Goal: Transaction & Acquisition: Purchase product/service

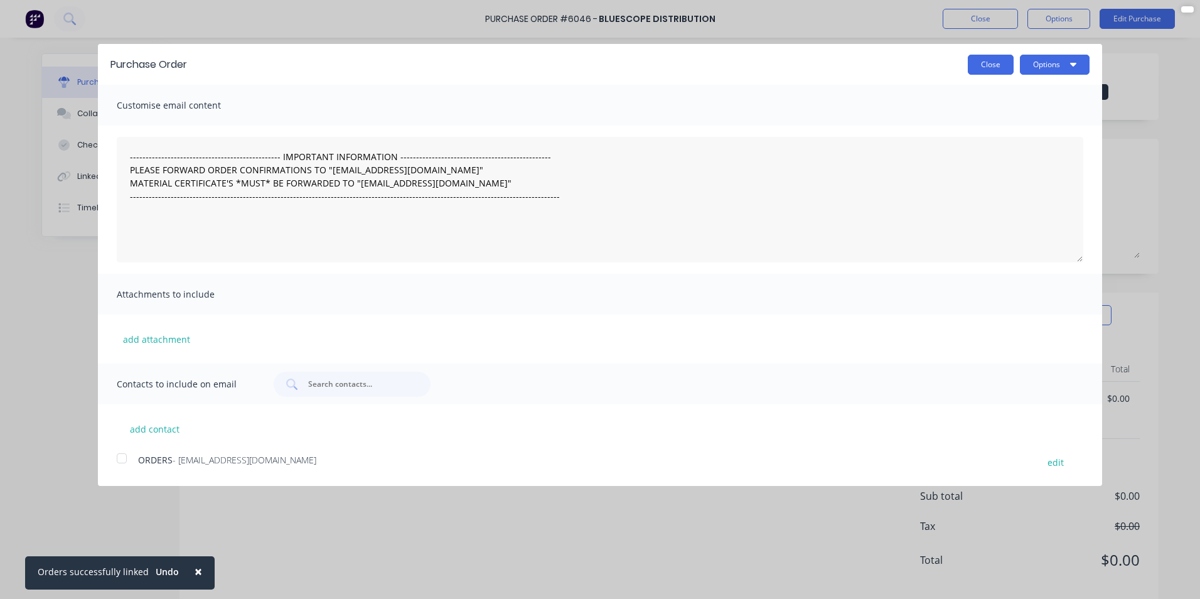
click at [987, 61] on button "Close" at bounding box center [991, 65] width 46 height 20
type textarea "x"
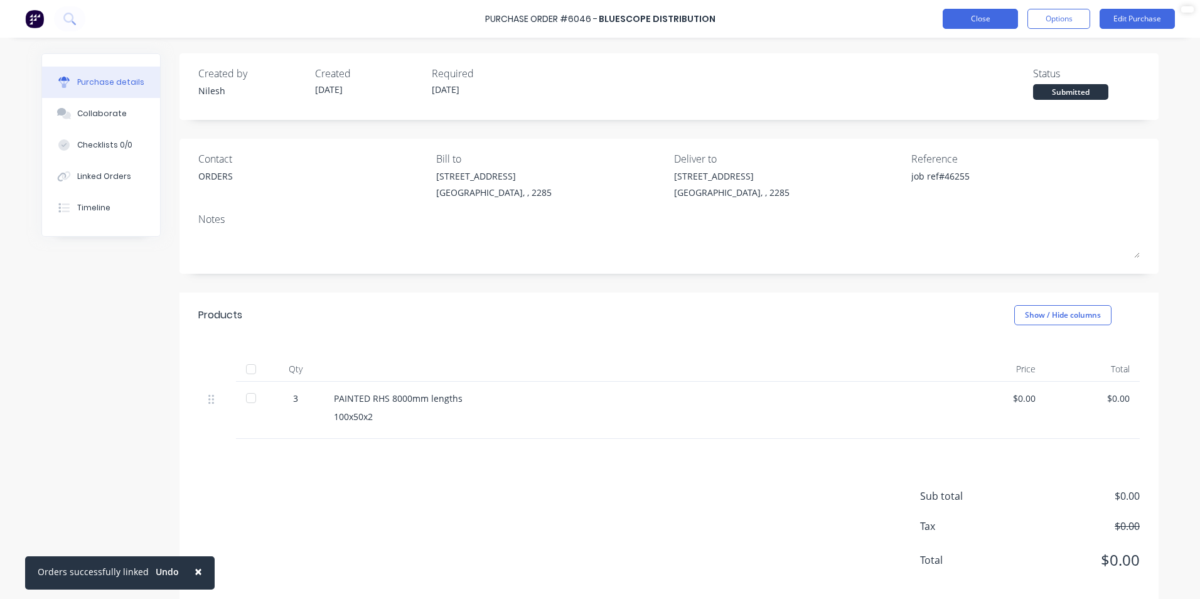
click at [996, 18] on button "Close" at bounding box center [980, 19] width 75 height 20
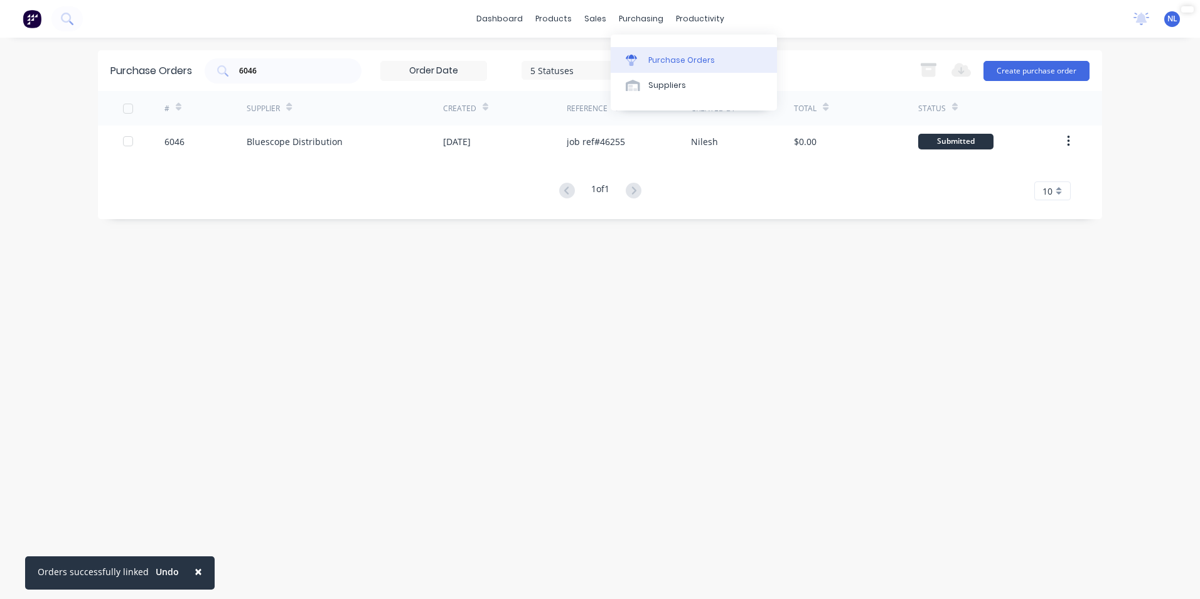
click at [640, 56] on div at bounding box center [635, 60] width 19 height 11
click at [524, 56] on div "Purchase Orders 6046 5 Statuses 5 Statuses Export to Excel (XLSX) Create purcha…" at bounding box center [600, 70] width 1004 height 41
click at [578, 65] on div "5 Statuses" at bounding box center [575, 69] width 90 height 13
drag, startPoint x: 307, startPoint y: 70, endPoint x: 99, endPoint y: 100, distance: 209.9
click at [99, 100] on div "Purchase Orders 6046 5 Statuses 5 Statuses Export to Excel (XLSX) Create purcha…" at bounding box center [600, 134] width 1004 height 169
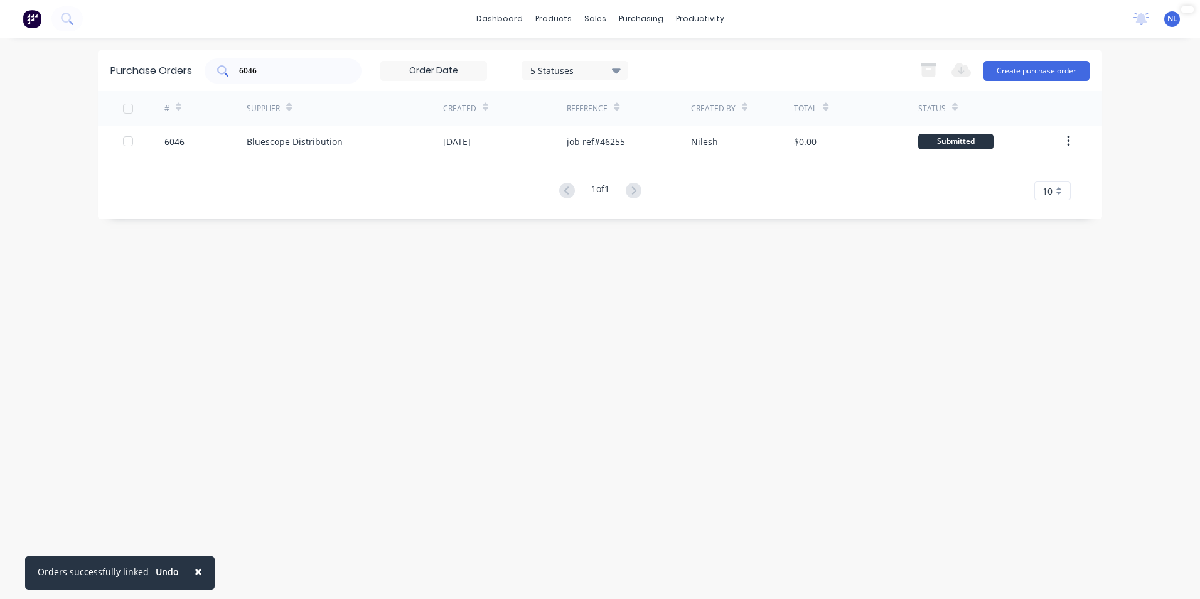
drag, startPoint x: 99, startPoint y: 100, endPoint x: 261, endPoint y: 76, distance: 163.1
click at [230, 81] on div "6046" at bounding box center [283, 70] width 157 height 25
drag, startPoint x: 262, startPoint y: 76, endPoint x: 178, endPoint y: 92, distance: 85.6
click at [178, 92] on div "Purchase Orders 6046 5 Statuses 5 Statuses Export to Excel (XLSX) Create purcha…" at bounding box center [600, 134] width 1004 height 169
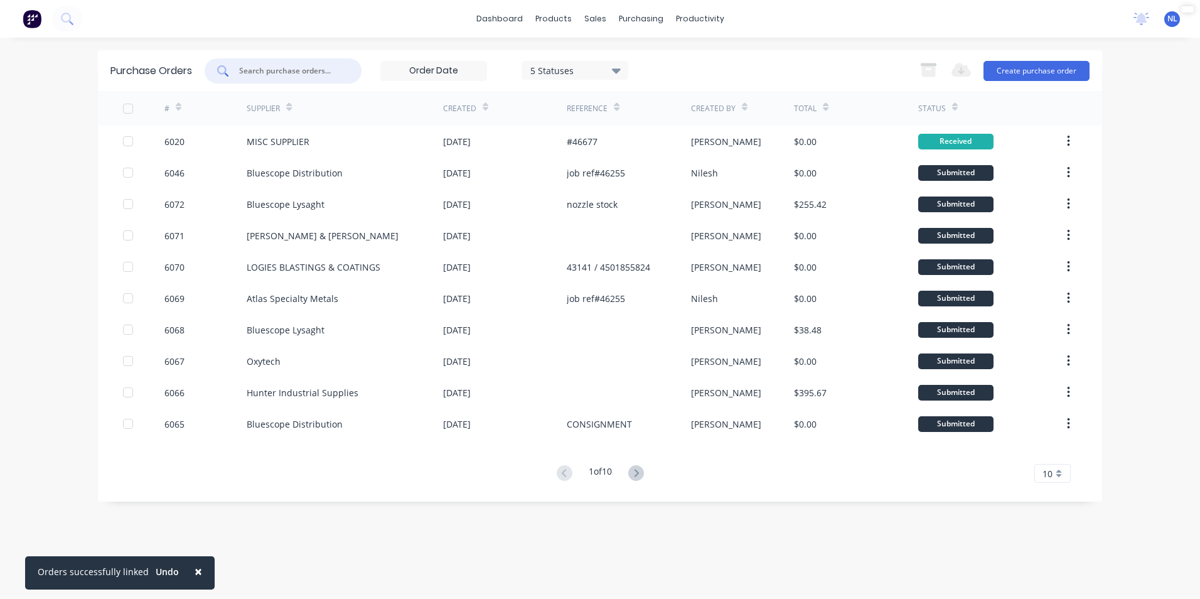
click at [742, 107] on icon at bounding box center [745, 106] width 6 height 9
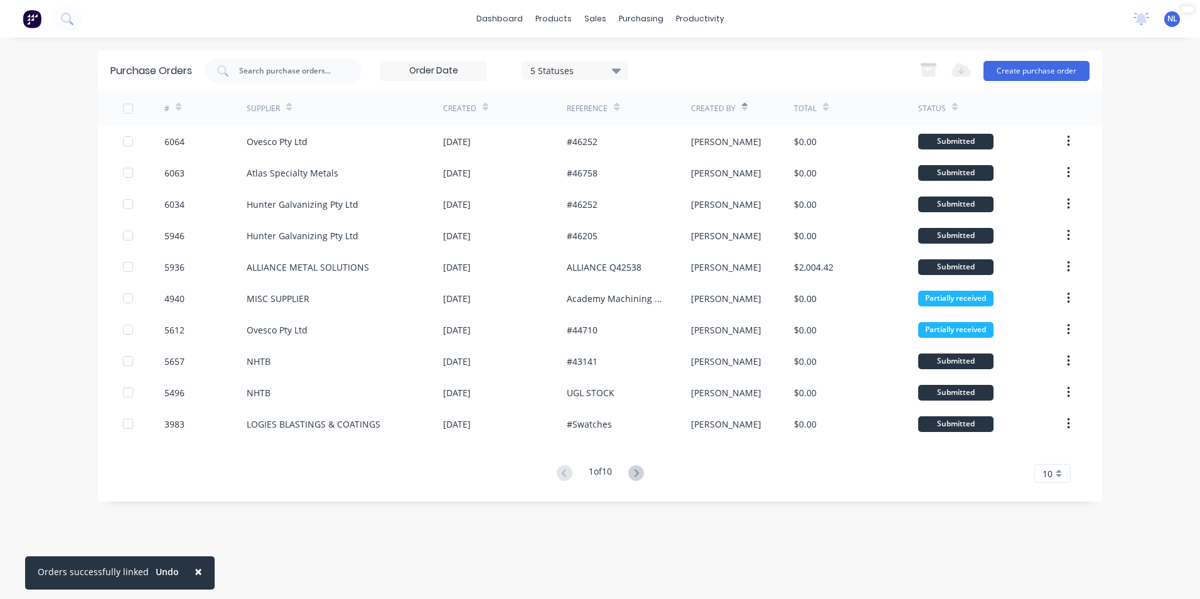
click at [575, 70] on div "5 Statuses" at bounding box center [575, 69] width 90 height 13
click at [789, 63] on div "5 Statuses 5 Statuses Export to Excel (XLSX) Create purchase order" at bounding box center [647, 70] width 885 height 25
click at [648, 468] on button at bounding box center [636, 474] width 23 height 18
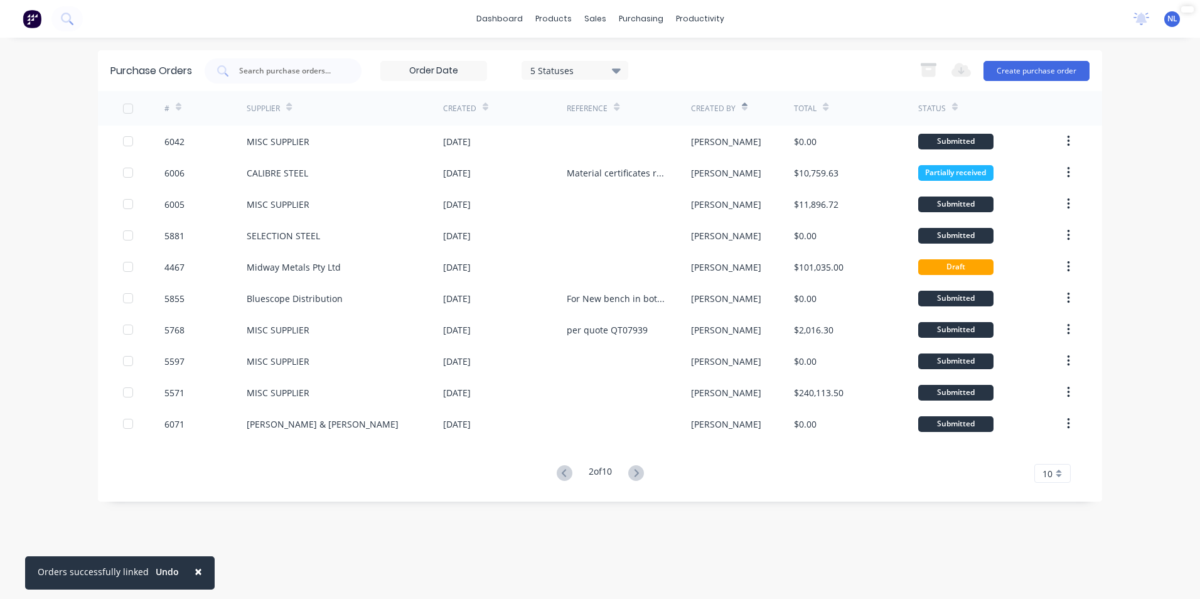
click at [648, 468] on button at bounding box center [636, 474] width 23 height 18
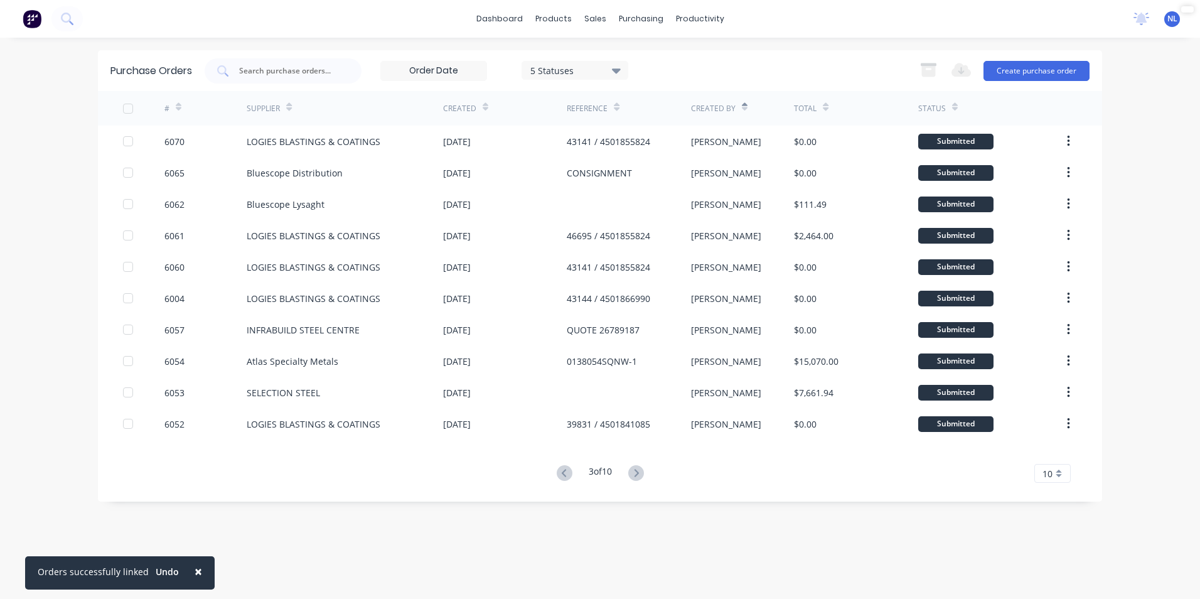
click at [648, 468] on button at bounding box center [636, 474] width 23 height 18
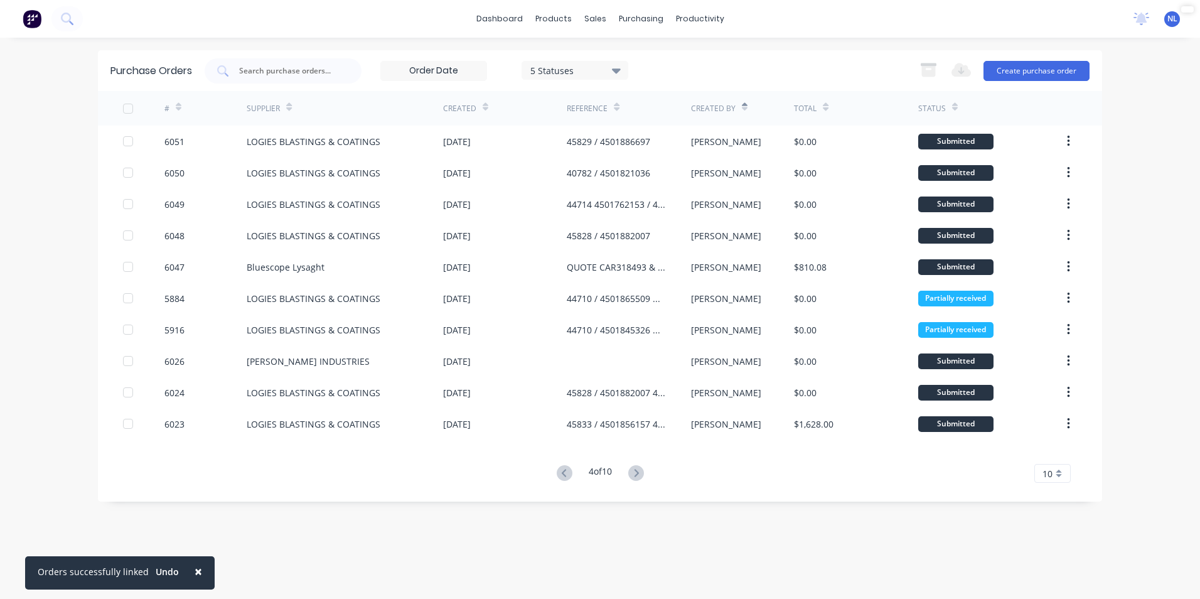
click at [648, 468] on button at bounding box center [636, 474] width 23 height 18
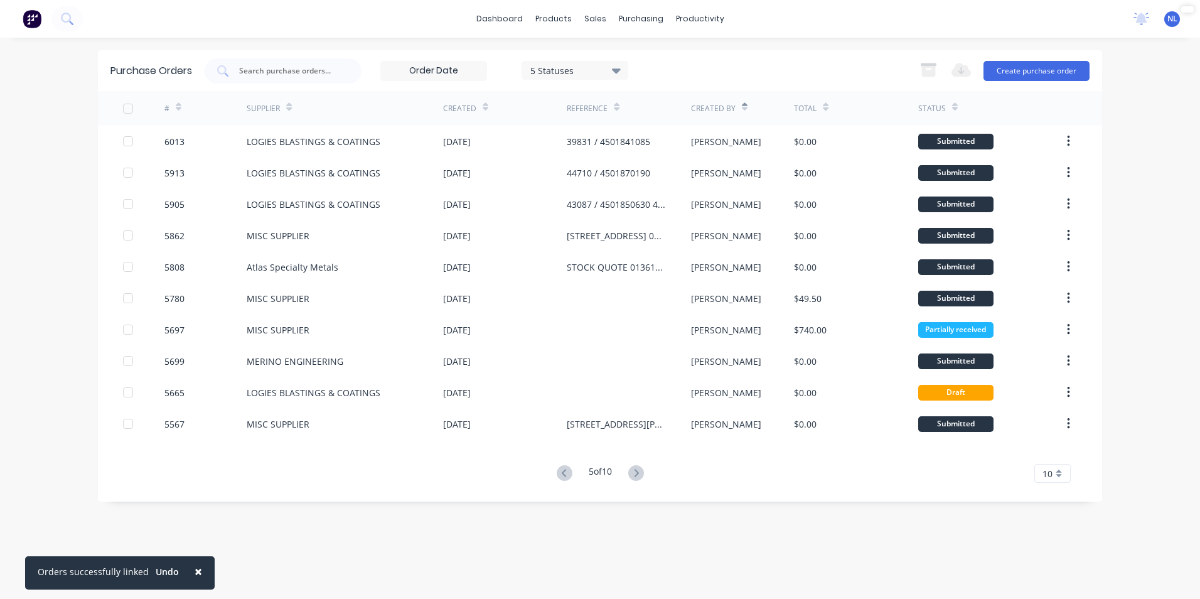
click at [648, 468] on button at bounding box center [636, 474] width 23 height 18
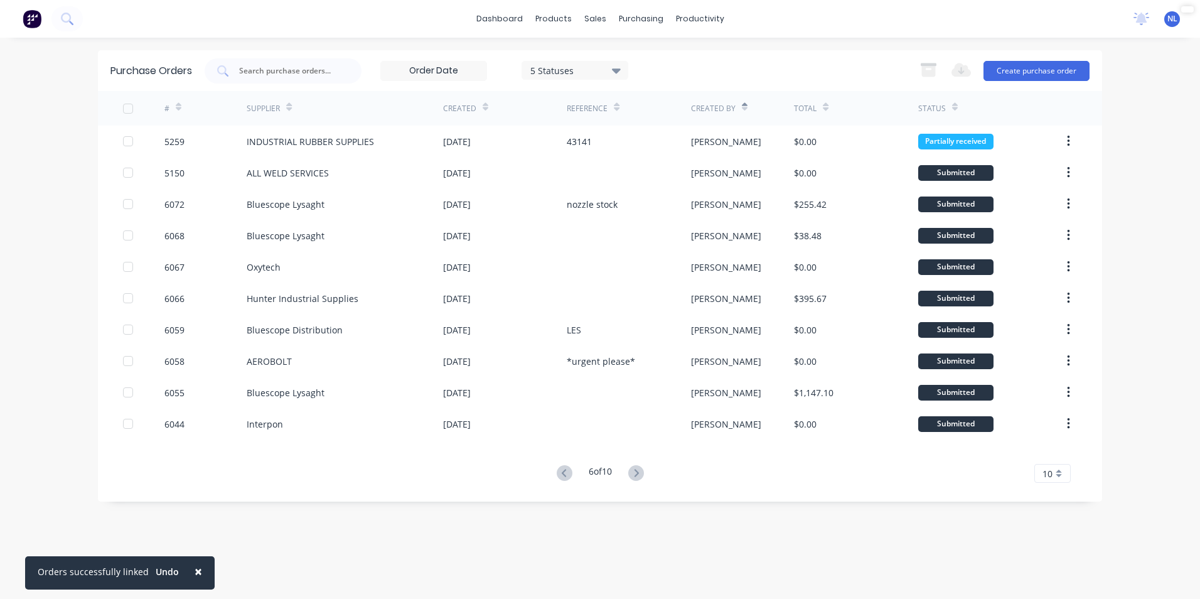
click at [648, 468] on button at bounding box center [636, 474] width 23 height 18
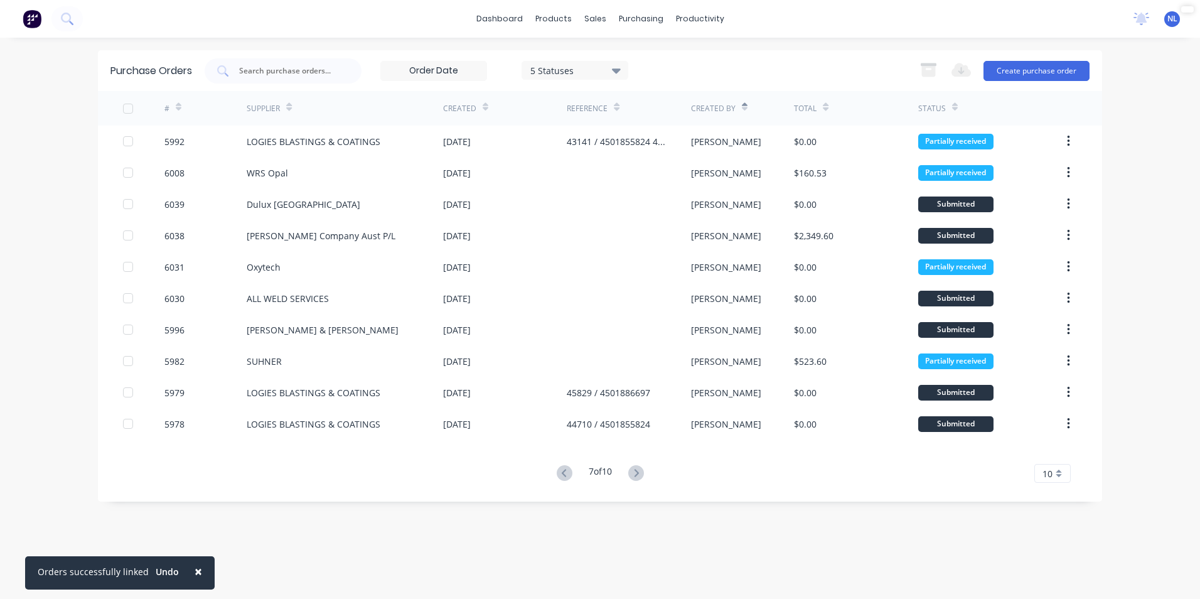
click at [648, 468] on button at bounding box center [636, 474] width 23 height 18
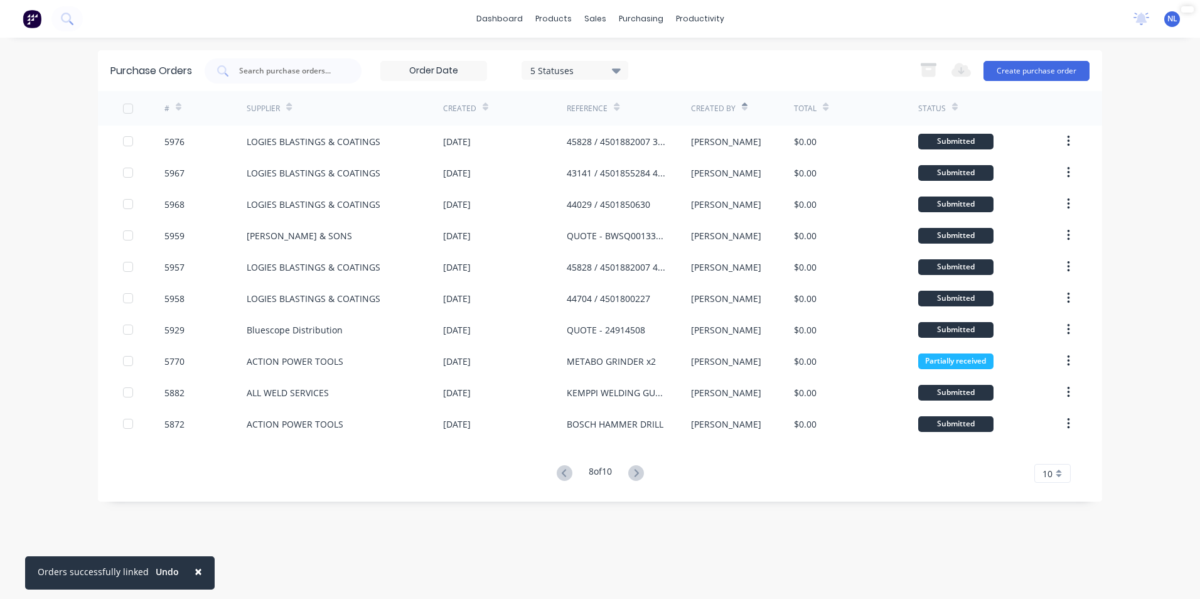
click at [648, 468] on button at bounding box center [636, 474] width 23 height 18
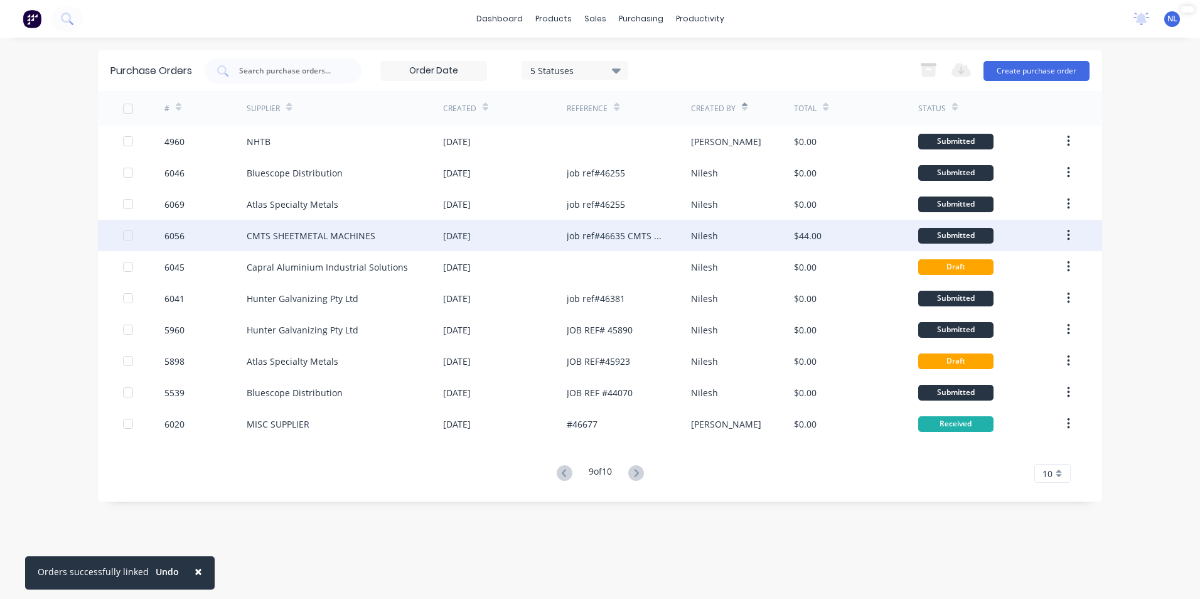
click at [392, 235] on div "CMTS SHEETMETAL MACHINES" at bounding box center [345, 235] width 196 height 31
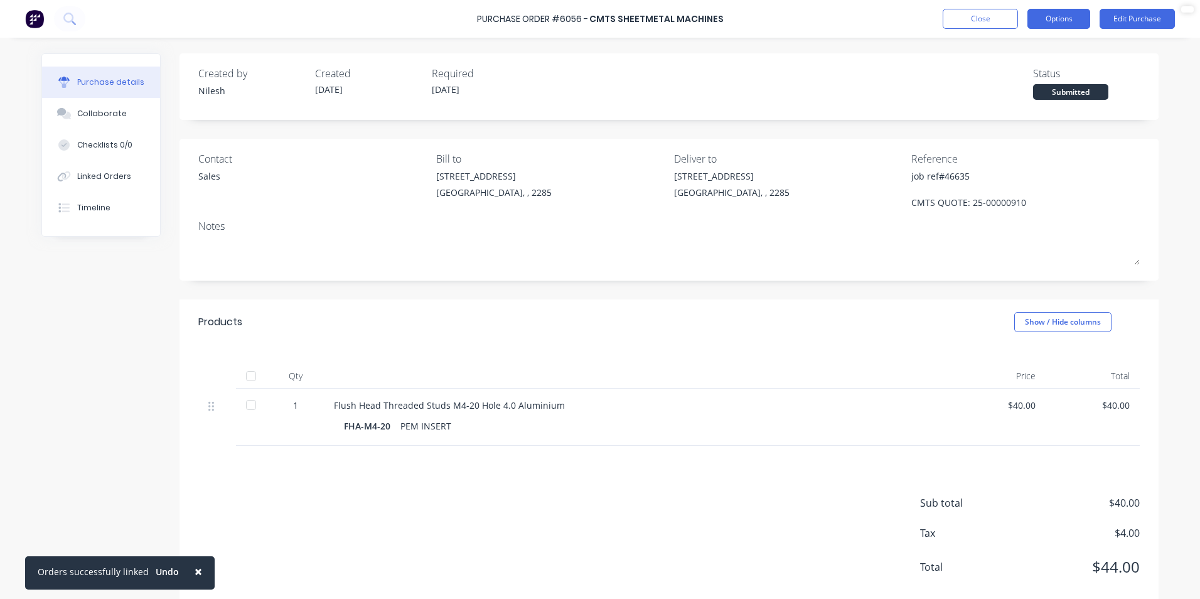
click at [1071, 17] on button "Options" at bounding box center [1059, 19] width 63 height 20
drag, startPoint x: 1016, startPoint y: 176, endPoint x: 1120, endPoint y: 30, distance: 179.6
click at [1108, 38] on div "× Orders successfully linked Undo Purchase Order #6056 - CMTS SHEETMETAL MACHIN…" at bounding box center [600, 299] width 1200 height 599
click at [1129, 23] on button "Edit Purchase" at bounding box center [1137, 19] width 75 height 20
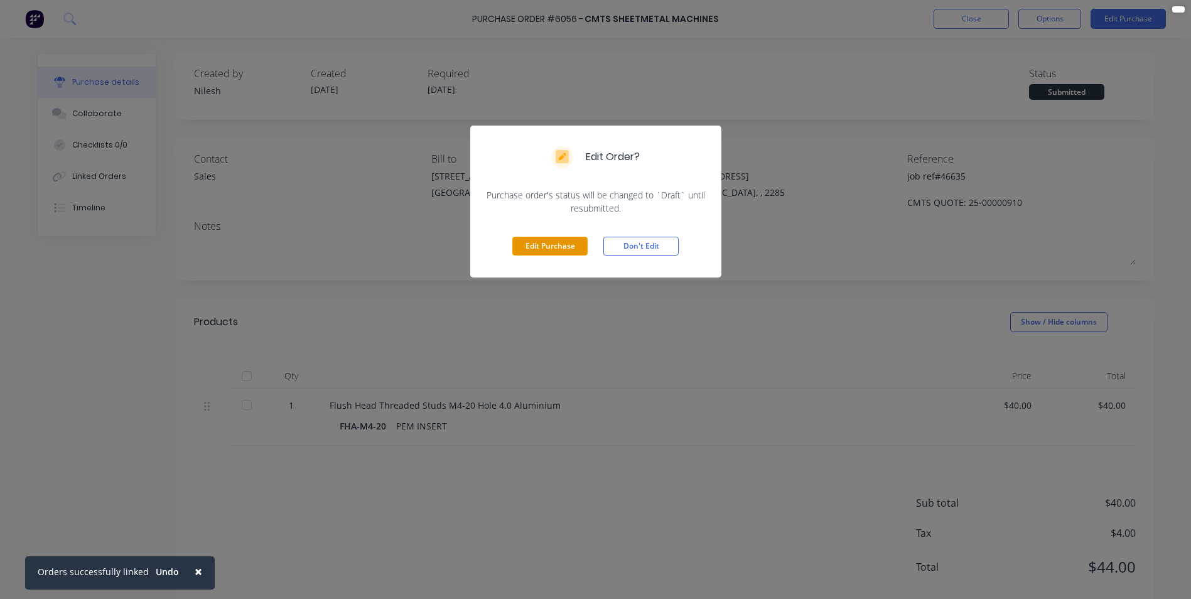
click at [535, 247] on button "Edit Purchase" at bounding box center [549, 246] width 75 height 19
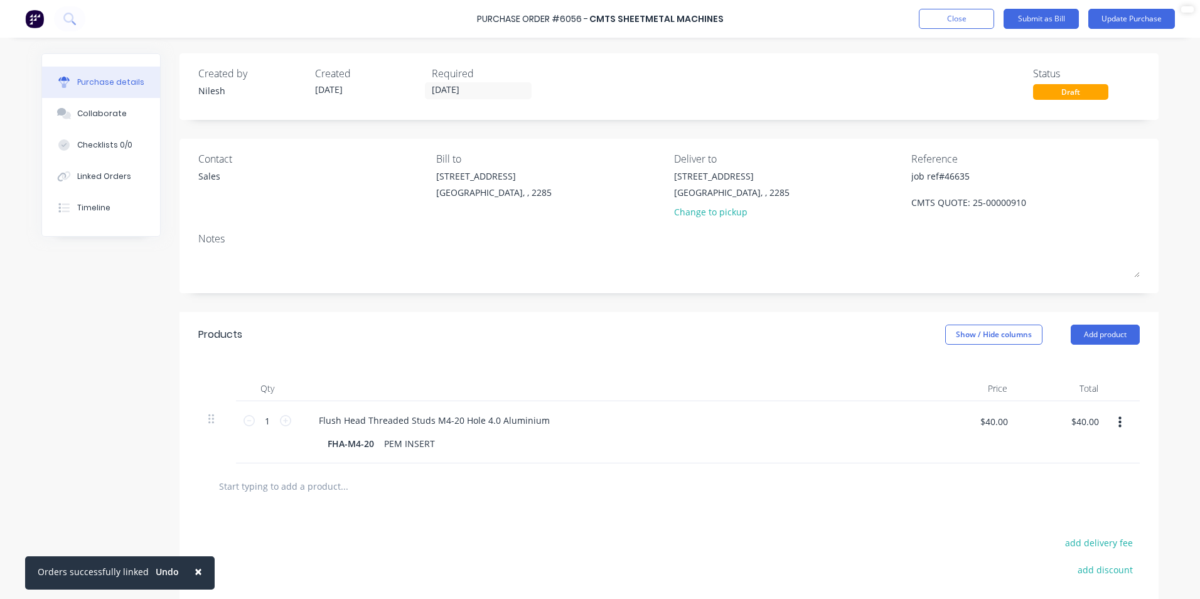
drag, startPoint x: 958, startPoint y: 182, endPoint x: 882, endPoint y: 182, distance: 76.0
click at [882, 182] on div "Contact Sales Bill to [STREET_ADDRESS] [GEOGRAPHIC_DATA], , 2285 Deliver to [ST…" at bounding box center [669, 187] width 942 height 73
click at [1006, 148] on div "Contact Sales Bill to [STREET_ADDRESS] [GEOGRAPHIC_DATA], , 2285 Deliver to [ST…" at bounding box center [669, 216] width 979 height 154
click at [946, 26] on button "Close" at bounding box center [956, 19] width 75 height 20
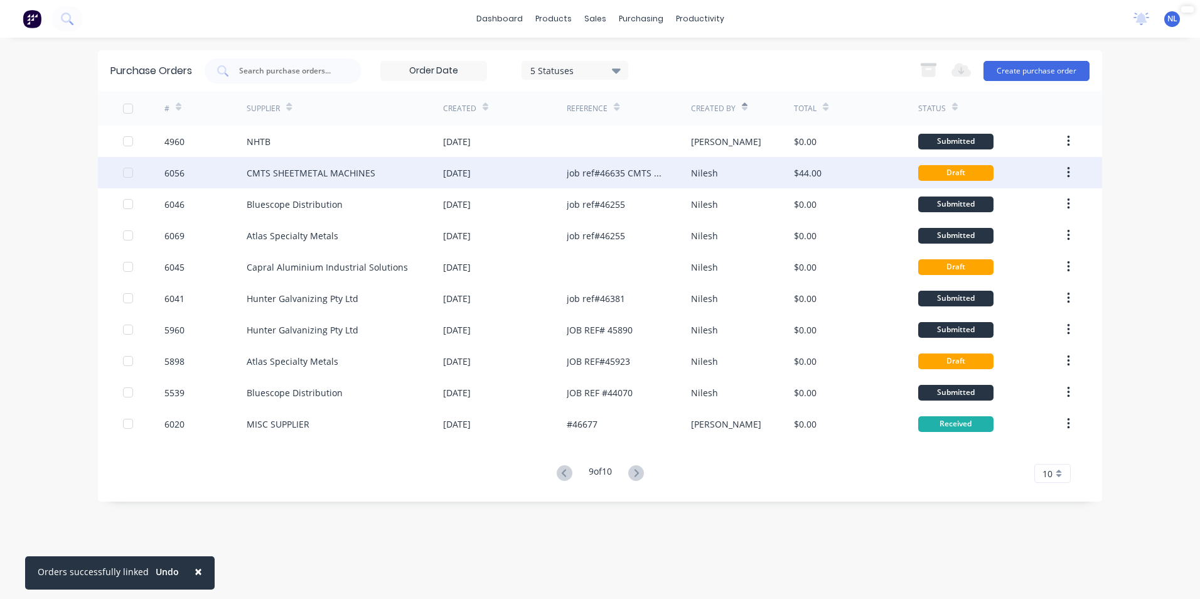
click at [1068, 171] on icon "button" at bounding box center [1068, 173] width 3 height 14
click at [697, 176] on div "Nilesh" at bounding box center [704, 172] width 27 height 13
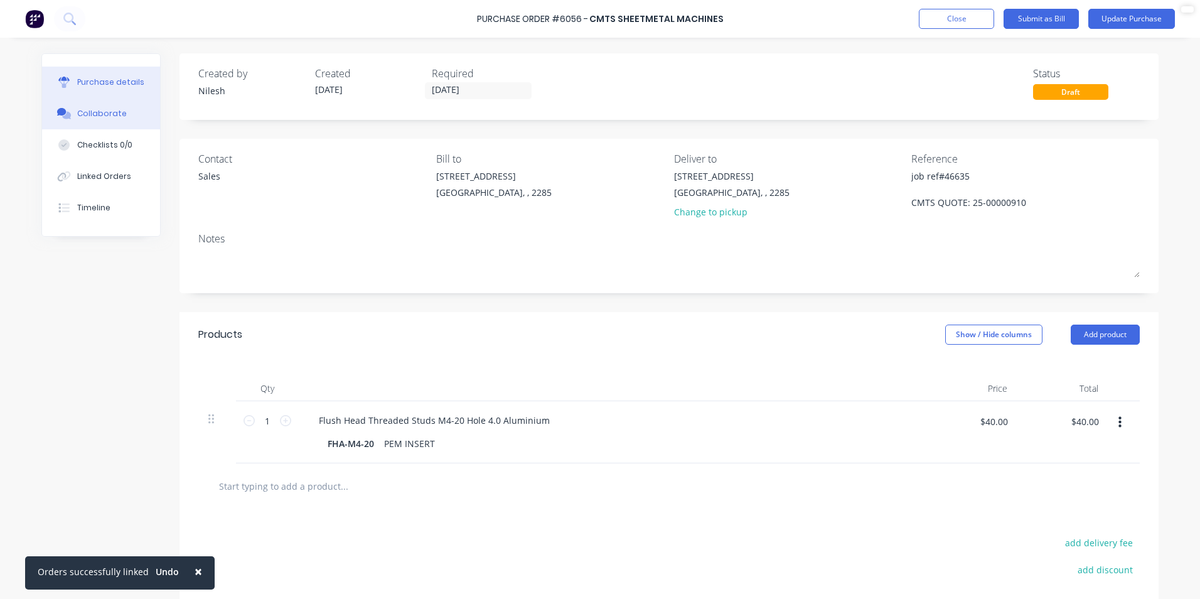
type textarea "x"
click at [112, 122] on button "Collaborate" at bounding box center [101, 113] width 118 height 31
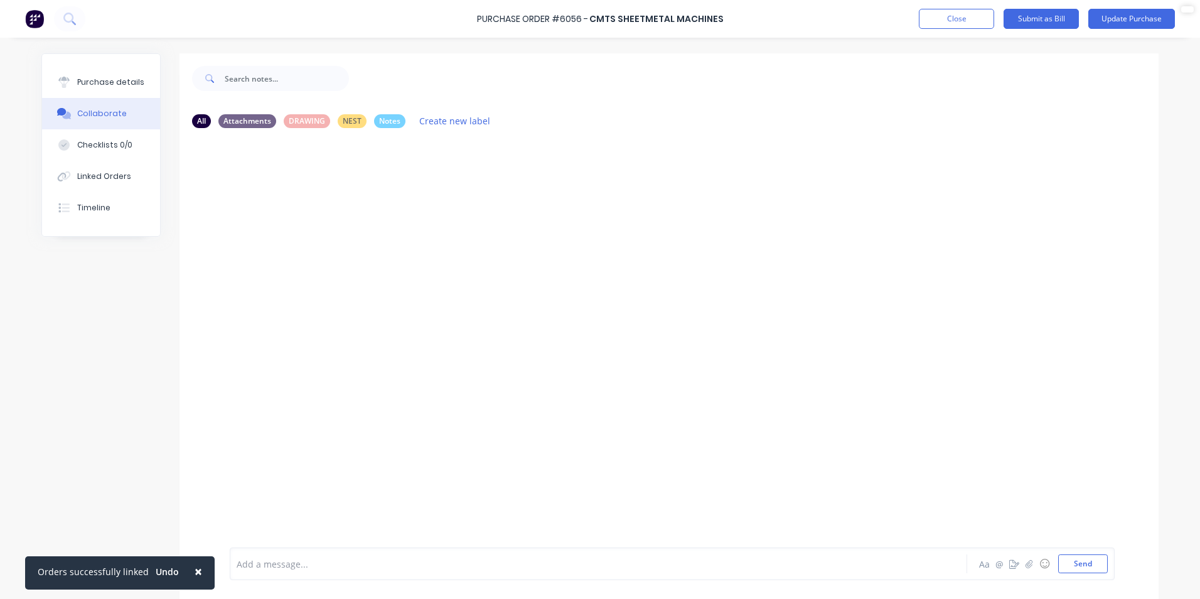
click at [330, 554] on div "Add a message... Aa @ ☺ Send" at bounding box center [672, 563] width 885 height 33
click at [379, 566] on div at bounding box center [563, 563] width 653 height 13
click at [1080, 563] on button "Send" at bounding box center [1083, 563] width 50 height 19
click at [971, 24] on button "Close" at bounding box center [956, 19] width 75 height 20
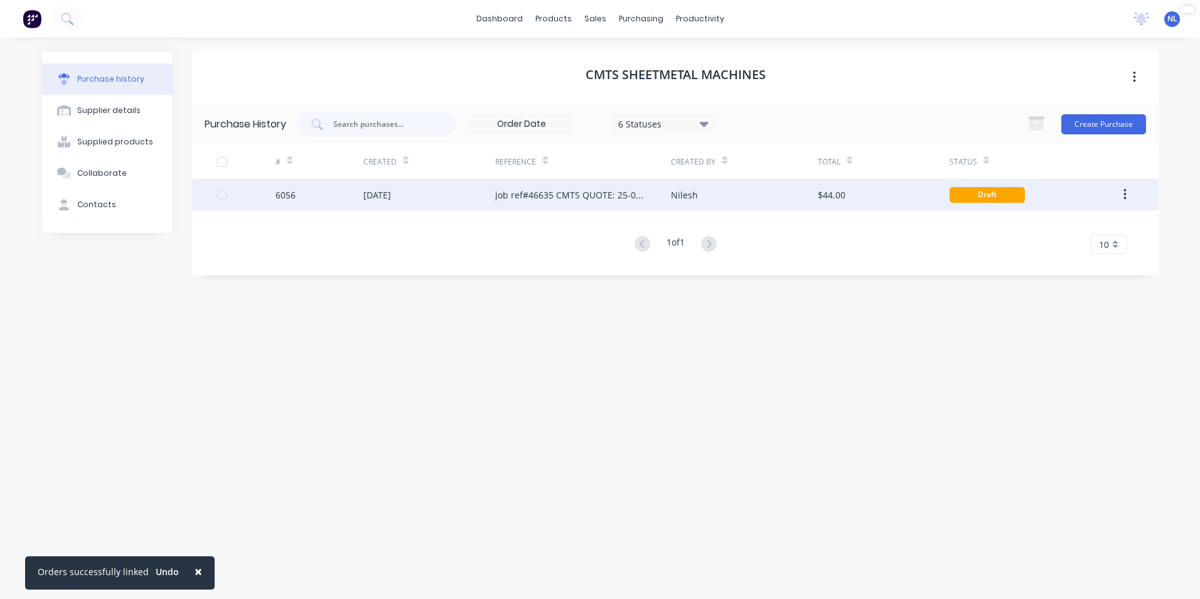
click at [1129, 193] on button "button" at bounding box center [1125, 194] width 30 height 23
click at [1077, 220] on div "Archive" at bounding box center [1080, 227] width 97 height 18
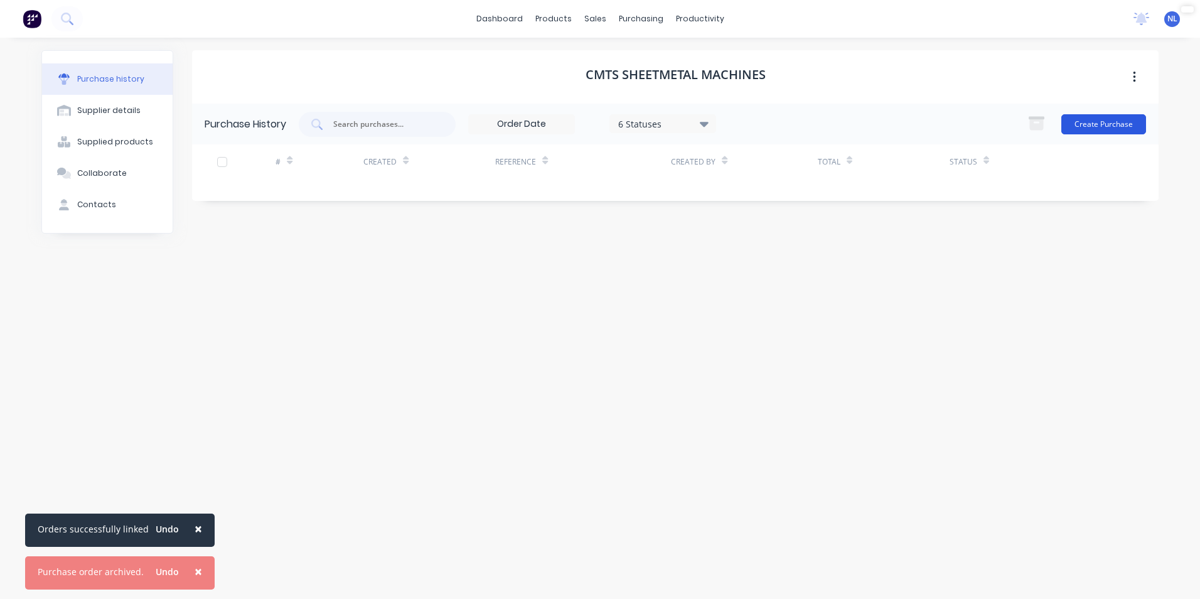
click at [1102, 116] on button "Create Purchase" at bounding box center [1104, 124] width 85 height 20
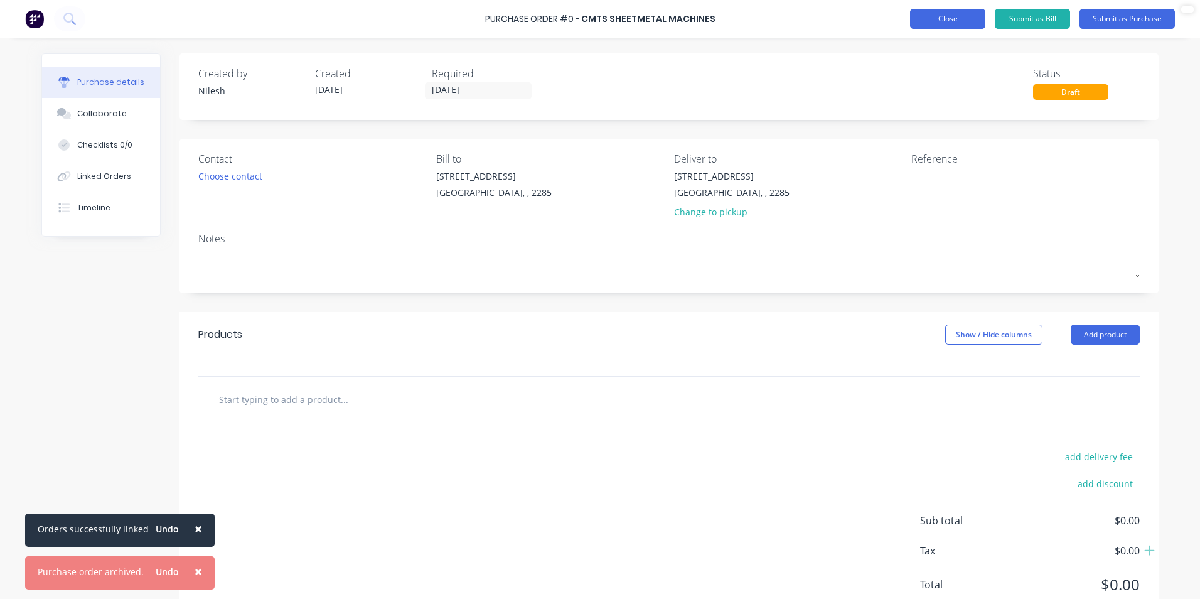
click at [947, 14] on button "Close" at bounding box center [947, 19] width 75 height 20
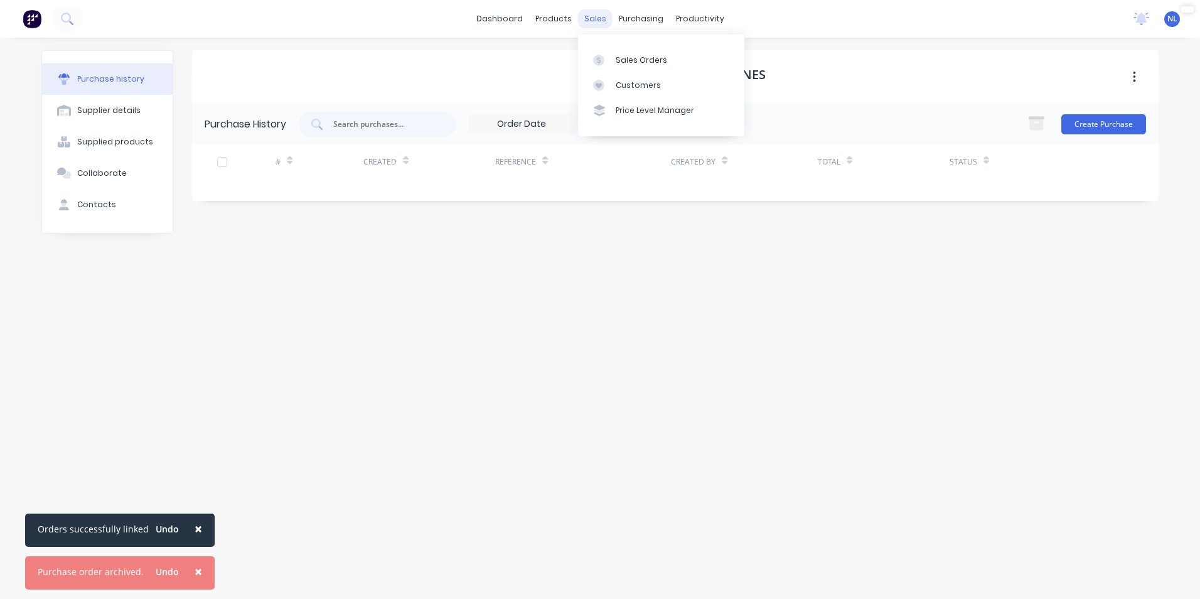
click at [601, 22] on div "sales" at bounding box center [595, 18] width 35 height 19
click at [696, 50] on link "Purchase Orders" at bounding box center [694, 59] width 166 height 25
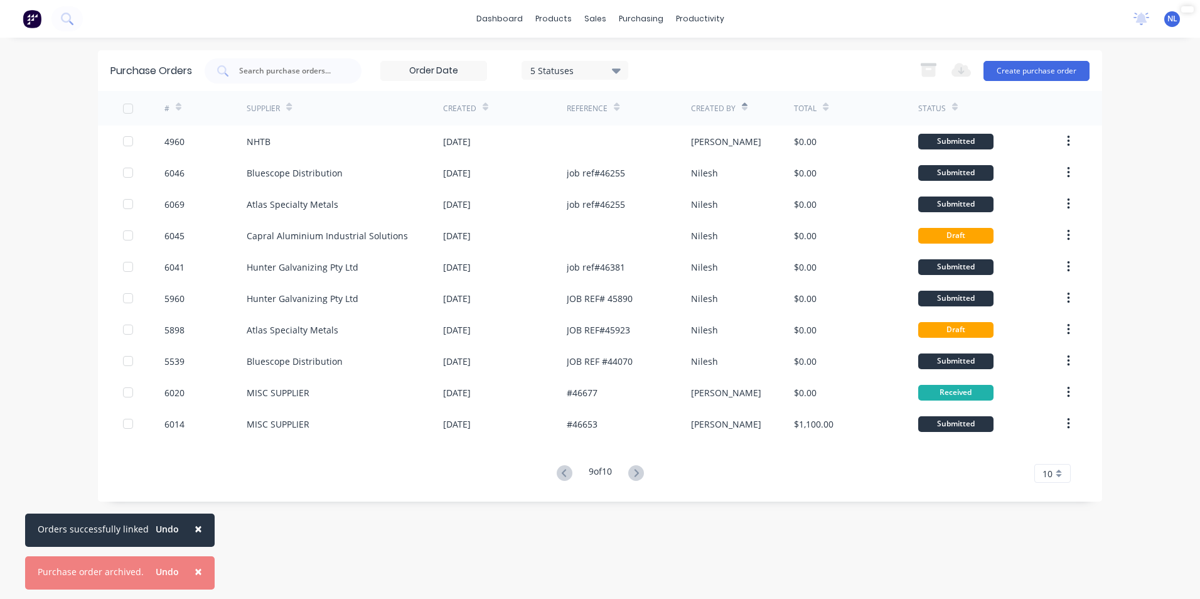
click at [1053, 51] on div "Purchase Orders 5 Statuses 5 Statuses Export to Excel (XLSX) Create purchase or…" at bounding box center [600, 70] width 1004 height 41
click at [1051, 60] on div "Export to Excel (XLSX) Create purchase order" at bounding box center [1001, 70] width 176 height 25
click at [1050, 70] on button "Create purchase order" at bounding box center [1037, 71] width 106 height 20
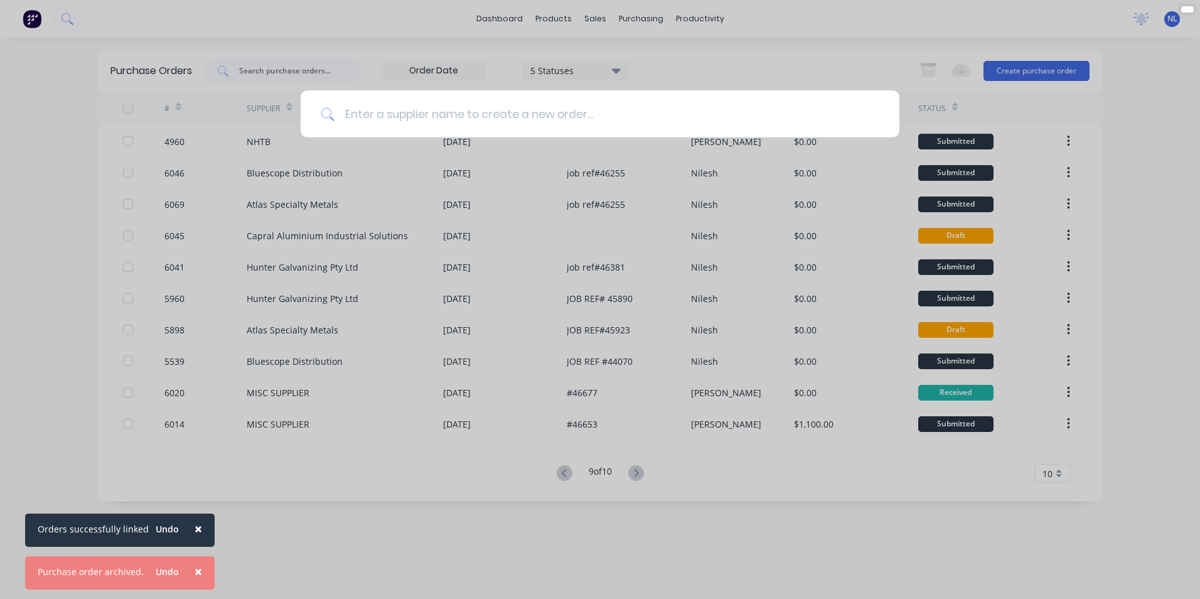
click at [434, 118] on input at bounding box center [607, 113] width 545 height 47
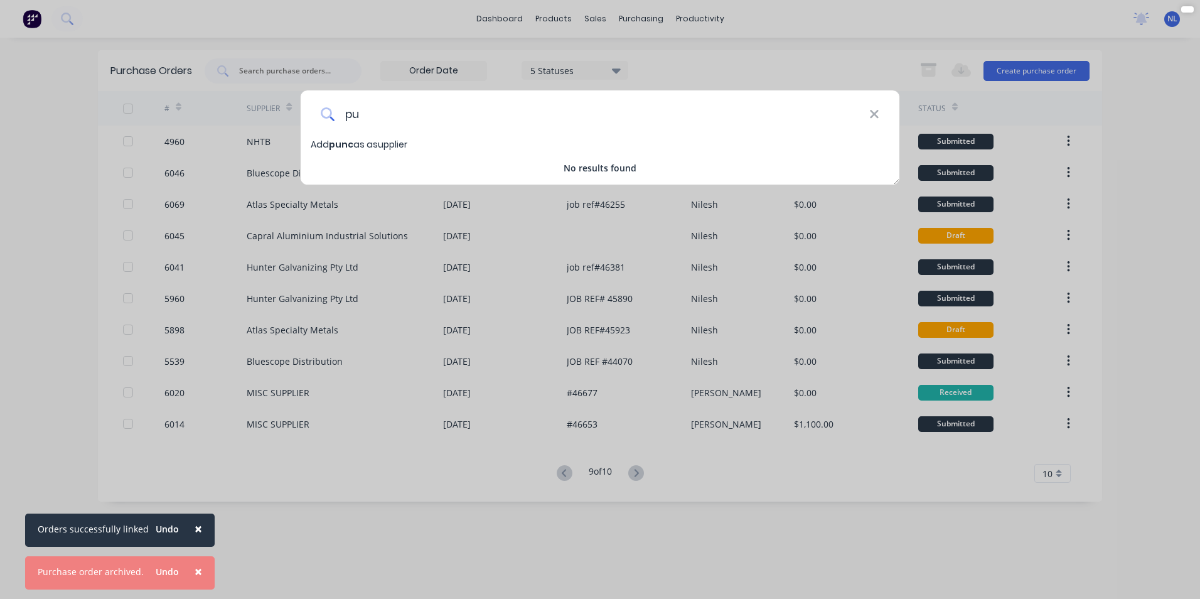
type input "p"
drag, startPoint x: 444, startPoint y: 123, endPoint x: 212, endPoint y: 127, distance: 232.9
click at [218, 122] on div "Punch tech Add Punch tech as a supplier No results found" at bounding box center [600, 299] width 1200 height 599
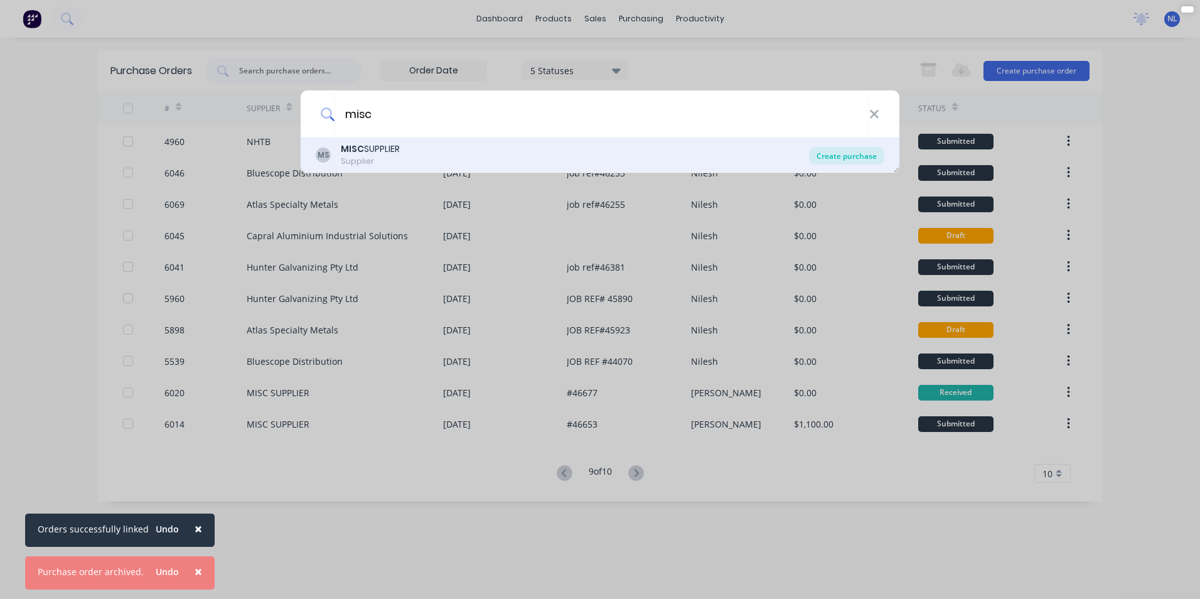
type input "misc"
click at [846, 150] on div "Create purchase" at bounding box center [846, 156] width 75 height 18
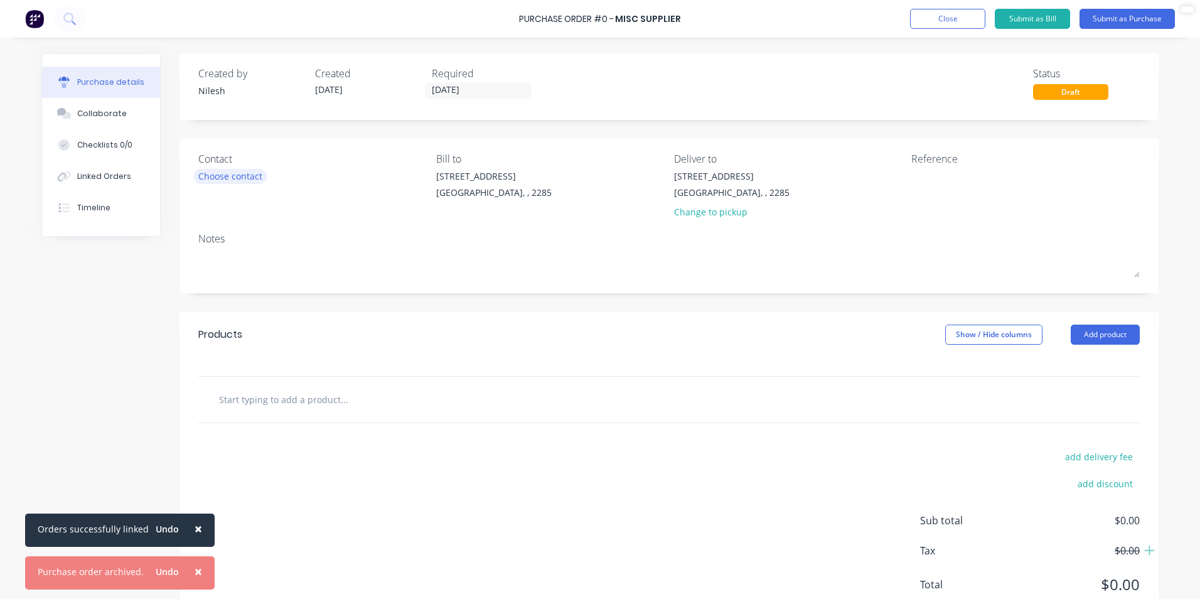
click at [230, 178] on div "Choose contact" at bounding box center [230, 175] width 64 height 13
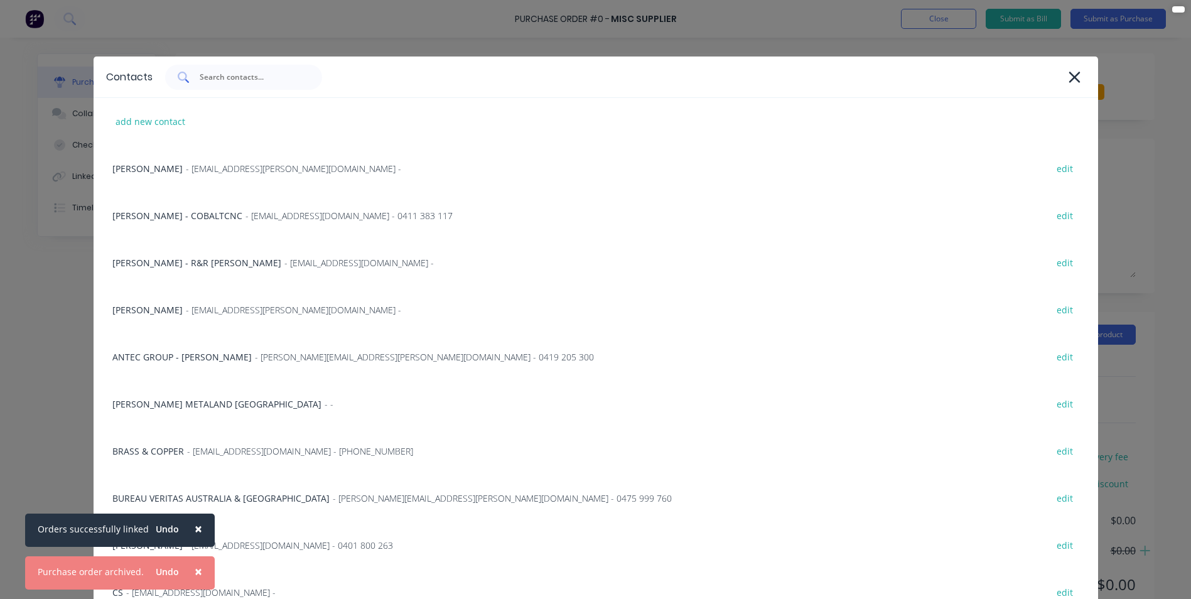
click at [229, 82] on input "text" at bounding box center [250, 77] width 104 height 13
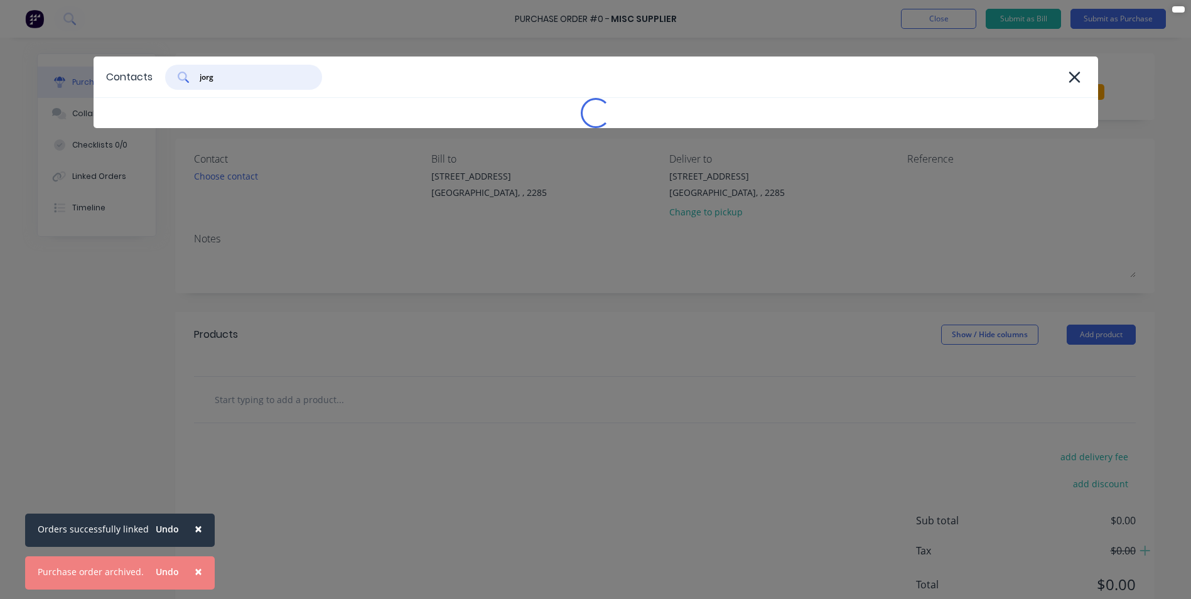
type input "[PERSON_NAME]"
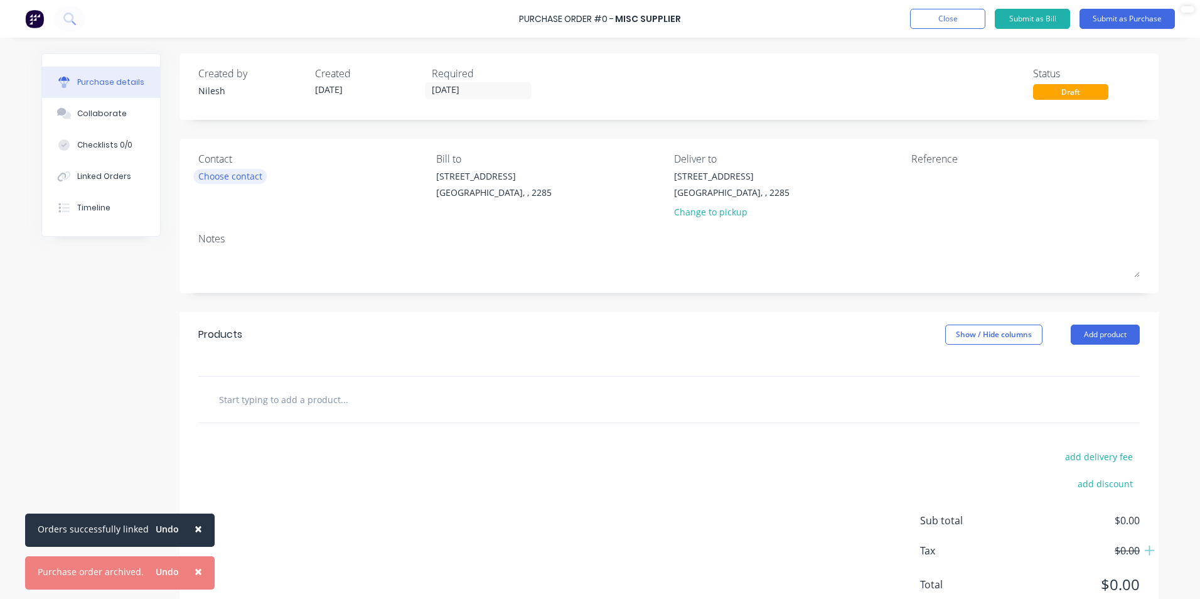
click at [228, 175] on div "Choose contact" at bounding box center [230, 175] width 64 height 13
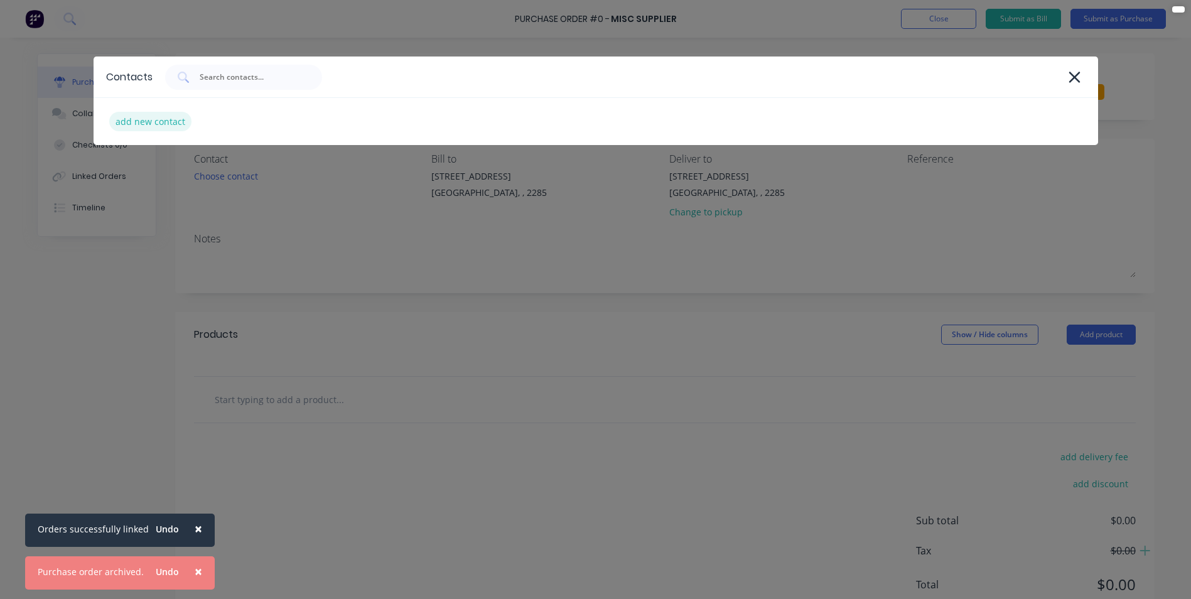
click at [154, 117] on div "add new contact" at bounding box center [150, 121] width 82 height 19
select select "AU"
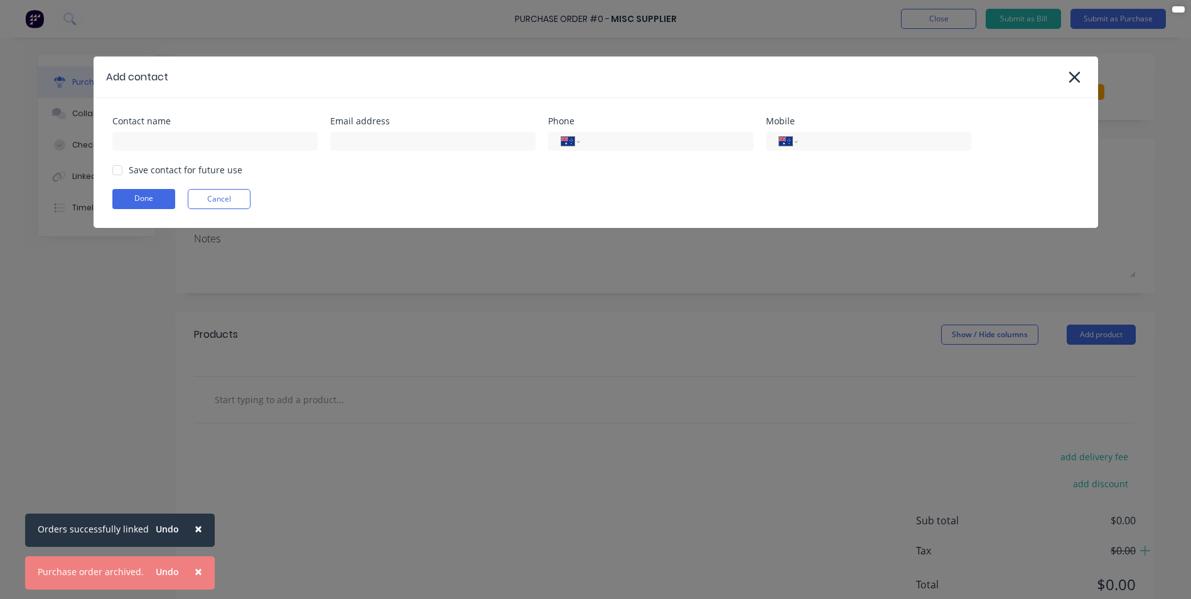
click at [230, 128] on div "Contact name" at bounding box center [214, 134] width 205 height 34
click at [212, 142] on input at bounding box center [214, 141] width 205 height 19
type input "[PERSON_NAME]"
drag, startPoint x: 371, startPoint y: 148, endPoint x: 5, endPoint y: 161, distance: 366.2
click at [371, 148] on input at bounding box center [432, 141] width 205 height 19
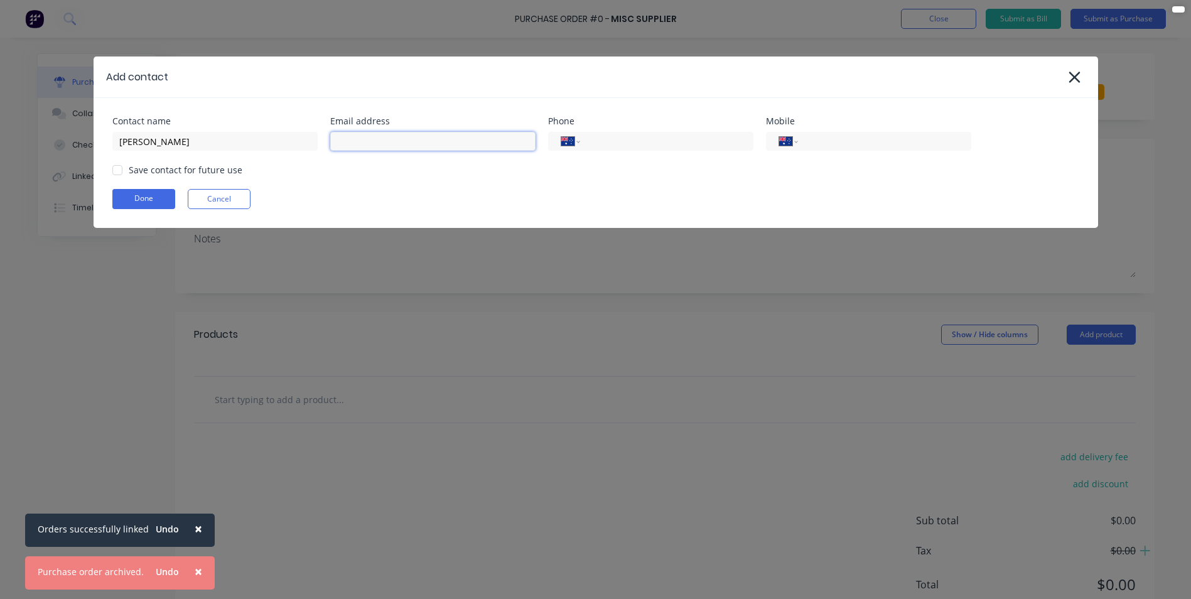
click at [454, 141] on input at bounding box center [432, 141] width 205 height 19
paste input "Punchtech Australia Pty Ltd <[EMAIL_ADDRESS][DOMAIN_NAME]>"
drag, startPoint x: 421, startPoint y: 143, endPoint x: 115, endPoint y: 141, distance: 306.3
click at [116, 141] on div "Contact name [PERSON_NAME] address Punchtech Australia Pty Ltd <[EMAIL_ADDRESS]…" at bounding box center [595, 134] width 967 height 34
click at [480, 138] on input "[EMAIL_ADDRESS][DOMAIN_NAME]>" at bounding box center [432, 141] width 205 height 19
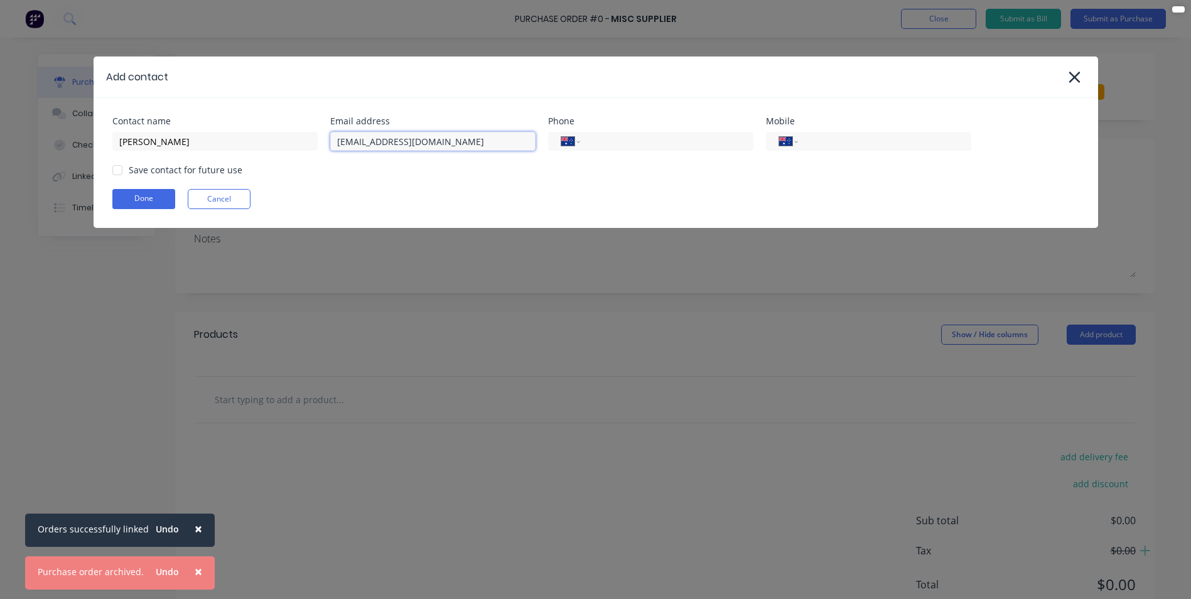
type input "[EMAIL_ADDRESS][DOMAIN_NAME]"
click at [876, 153] on div "Contact name [PERSON_NAME] address [EMAIL_ADDRESS][DOMAIN_NAME] Phone Internati…" at bounding box center [596, 163] width 1004 height 130
click at [153, 174] on div "Save contact for future use" at bounding box center [186, 169] width 114 height 13
click at [116, 168] on div at bounding box center [117, 170] width 25 height 25
click at [119, 194] on button "Done" at bounding box center [143, 199] width 63 height 20
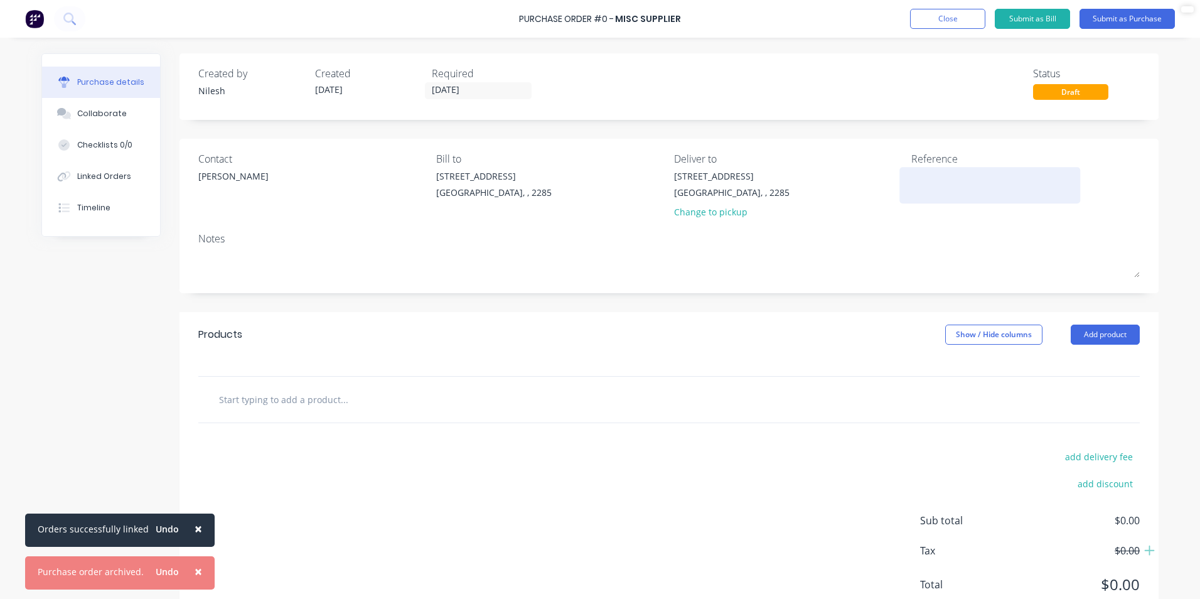
click at [969, 185] on textarea at bounding box center [989, 183] width 157 height 28
type textarea "j"
paste textarea "Punchtech Australia Pty Ltd <[EMAIL_ADDRESS][DOMAIN_NAME]>"
type textarea "Punchtech Australia Pty Ltd <[EMAIL_ADDRESS][DOMAIN_NAME]>"
type textarea "job ref#4"
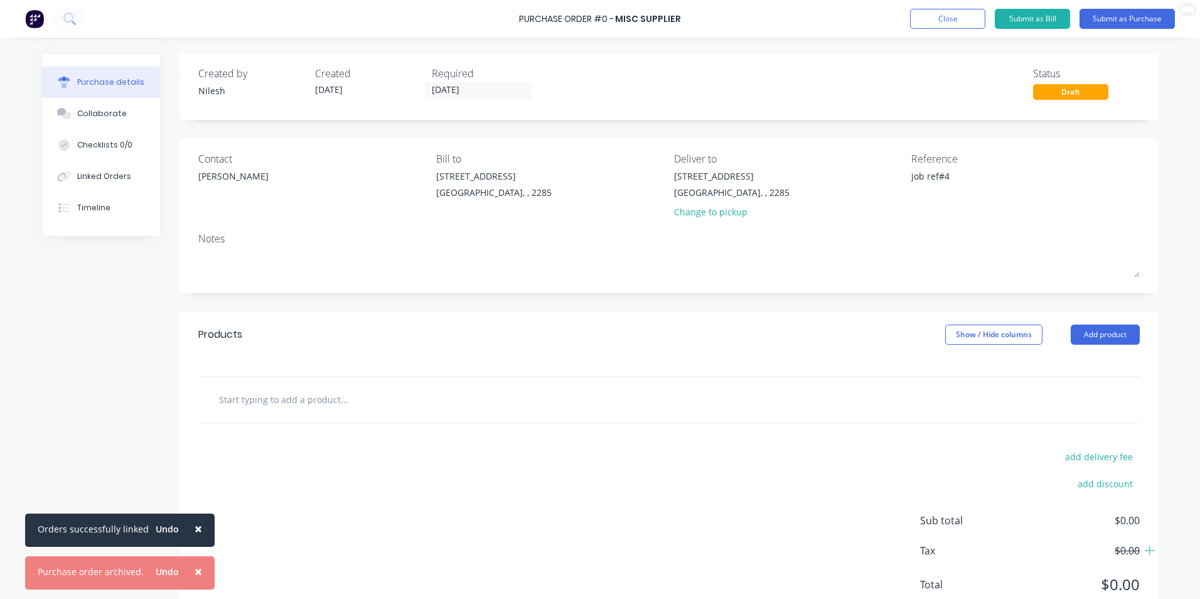
type textarea "x"
click at [957, 176] on textarea "job ref#4" at bounding box center [989, 183] width 157 height 28
click at [950, 177] on textarea "job ref#4" at bounding box center [989, 183] width 157 height 28
paste textarea "46635"
type textarea "job ref#46635"
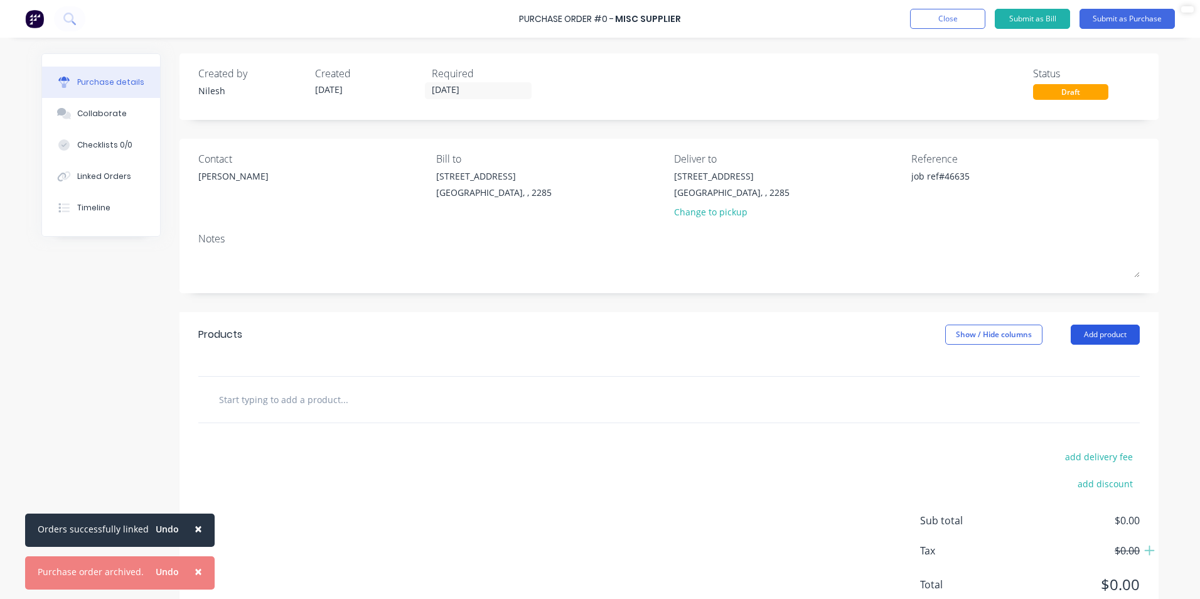
click at [1121, 340] on button "Add product" at bounding box center [1105, 335] width 69 height 20
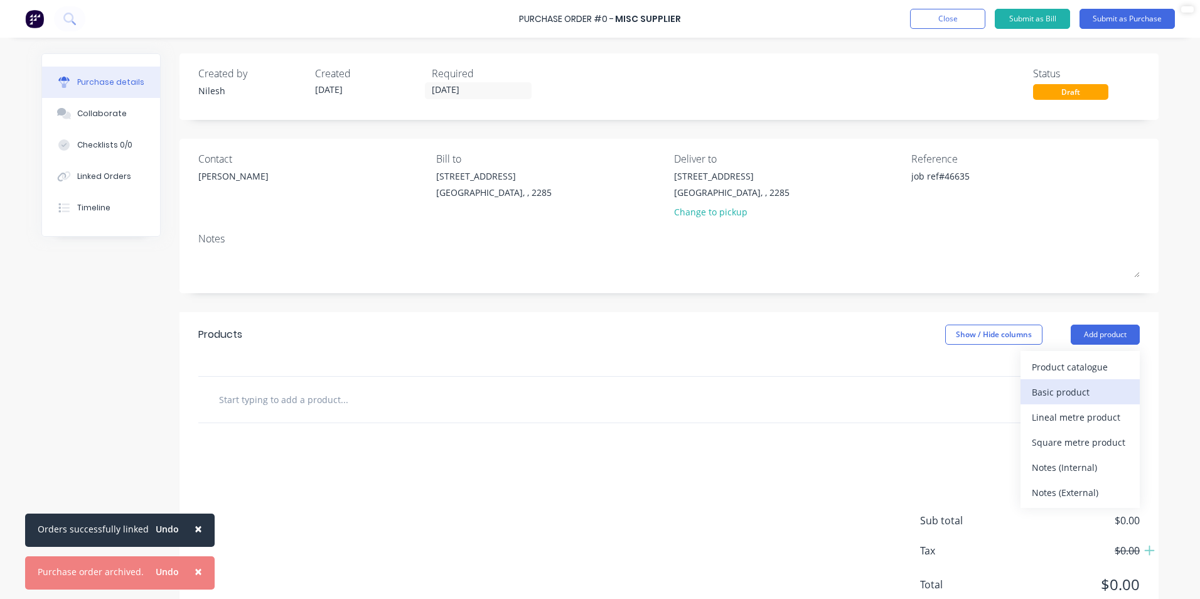
click at [1072, 400] on div "Basic product" at bounding box center [1080, 392] width 97 height 18
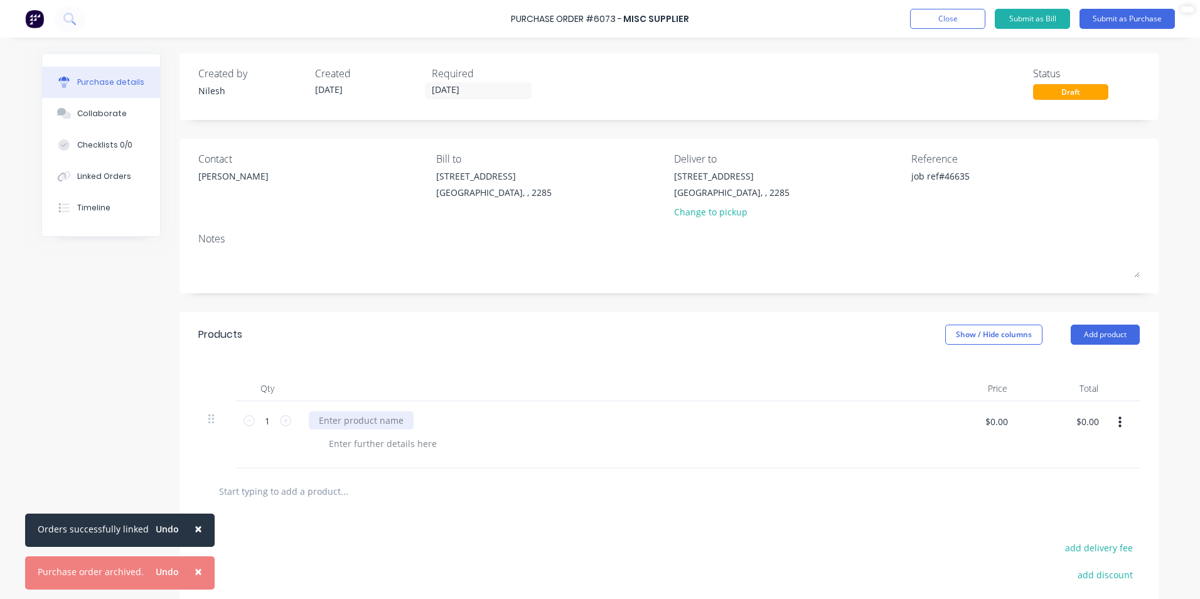
drag, startPoint x: 414, startPoint y: 410, endPoint x: 382, endPoint y: 423, distance: 34.0
click at [414, 410] on div at bounding box center [613, 434] width 628 height 67
click at [382, 423] on div at bounding box center [361, 420] width 105 height 18
paste div
click at [386, 446] on div at bounding box center [383, 443] width 128 height 18
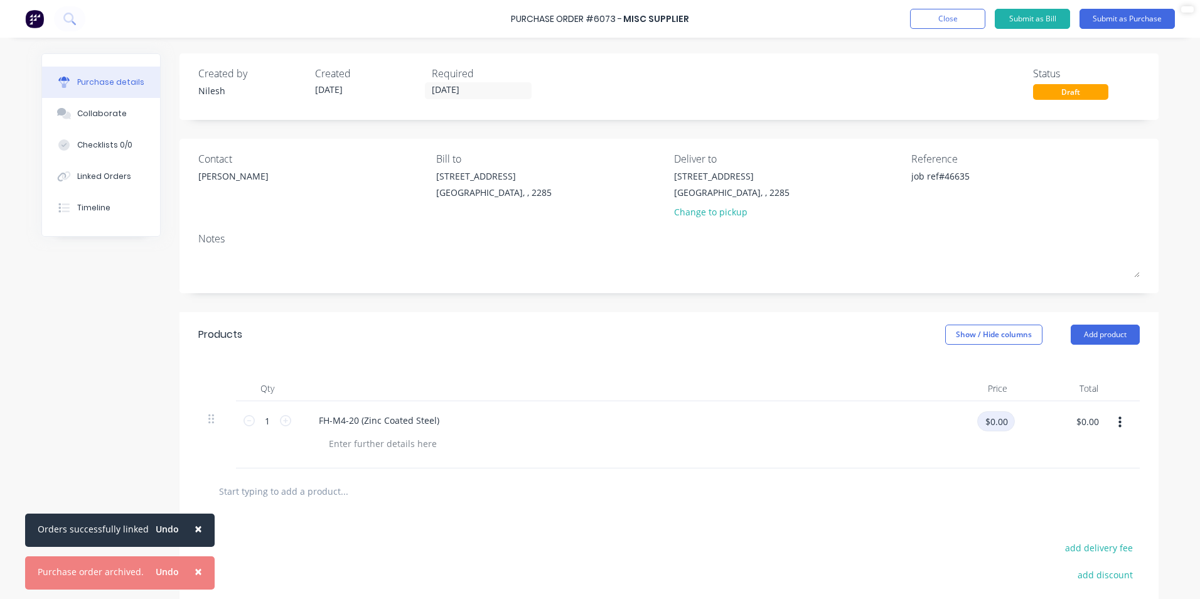
click at [1003, 431] on input "$0.00" at bounding box center [996, 421] width 38 height 20
paste input "2.34"
type input "$2.34"
click at [792, 417] on div "FH-M4-20 (Zinc Coated Steel)" at bounding box center [613, 420] width 608 height 18
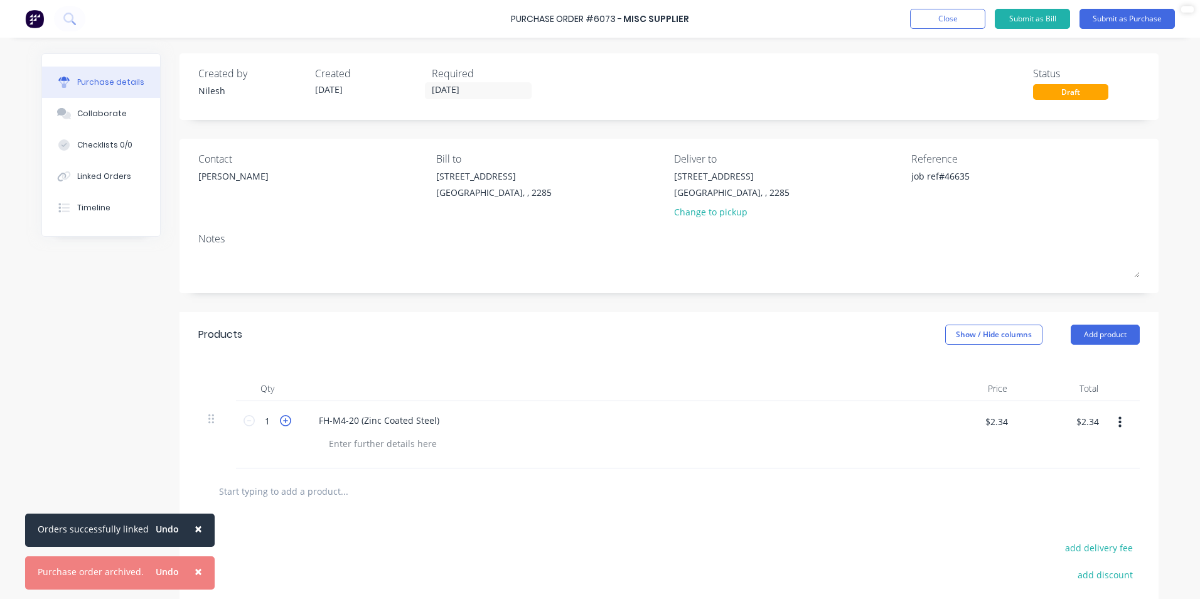
click at [280, 419] on icon at bounding box center [285, 420] width 11 height 11
type input "2"
type input "$4.68"
click at [271, 419] on input "2" at bounding box center [267, 420] width 25 height 19
type input "1"
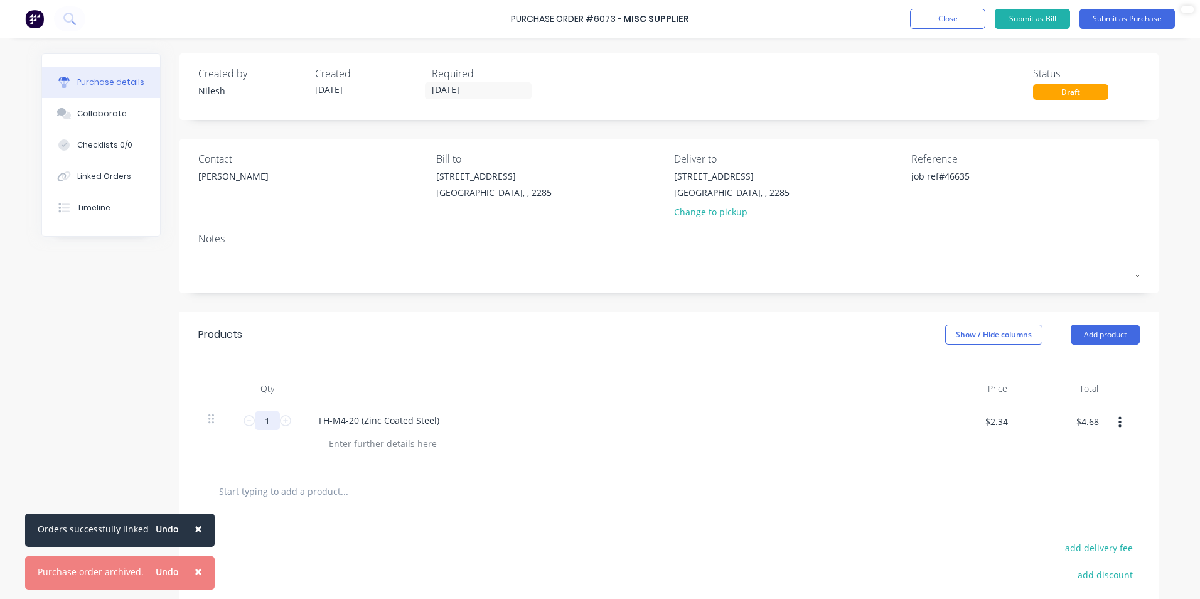
type input "$2.34"
type input "10"
type input "$23.40"
click at [272, 419] on input "10" at bounding box center [267, 420] width 25 height 19
type input "0"
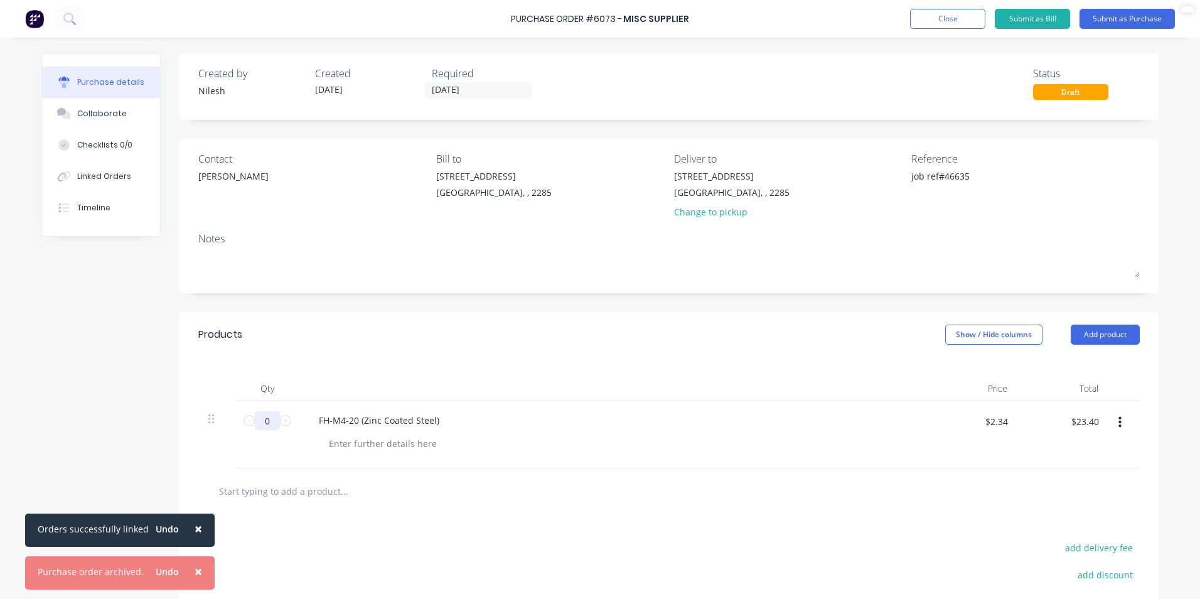
type input "$0.00"
click at [526, 412] on div "FH-M4-20 (Zinc Coated Steel)" at bounding box center [613, 420] width 608 height 18
click at [266, 419] on input "0" at bounding box center [267, 420] width 25 height 19
type input "1"
type input "$2.34"
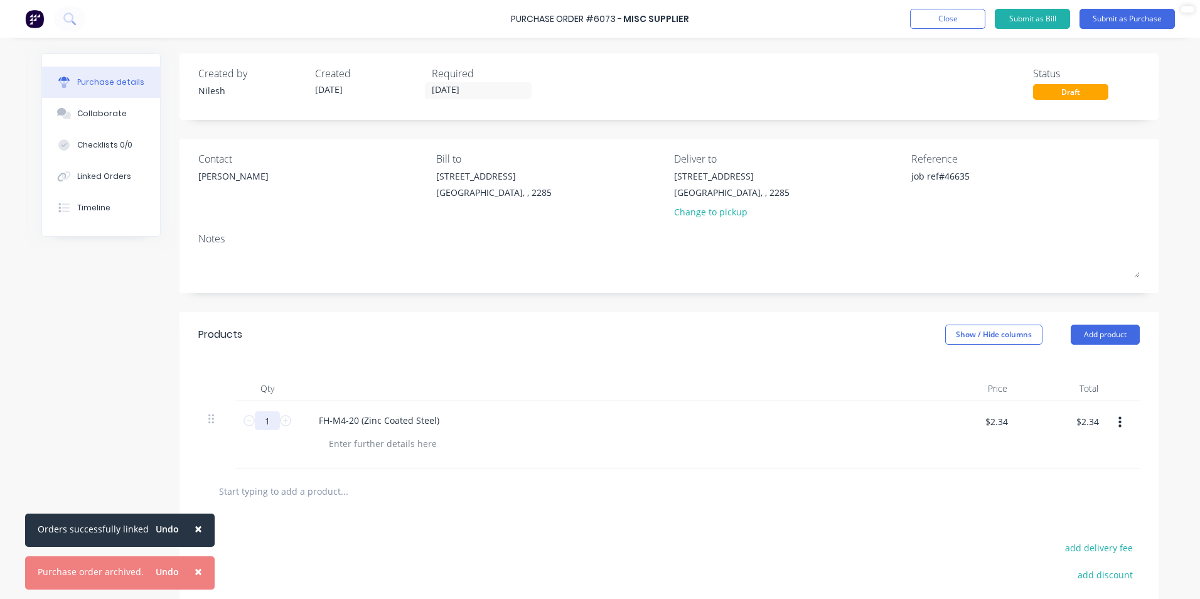
type input "10"
type input "$23.40"
type input "100"
type input "$234.00"
type input "100"
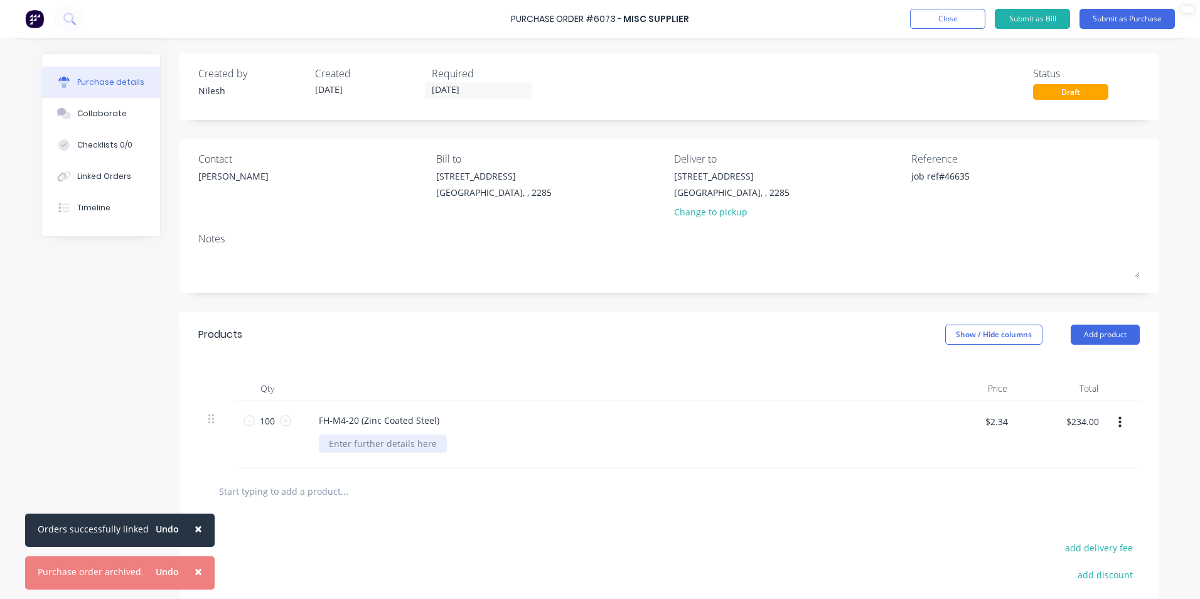
click at [385, 441] on div at bounding box center [383, 443] width 128 height 18
click at [864, 432] on div "FH-M4-20 (Zinc Coated Steel) Minimum order QTY" at bounding box center [613, 434] width 628 height 67
click at [410, 450] on div "Minimum order QTY" at bounding box center [372, 443] width 106 height 18
click at [1129, 17] on button "Submit as Purchase" at bounding box center [1127, 19] width 95 height 20
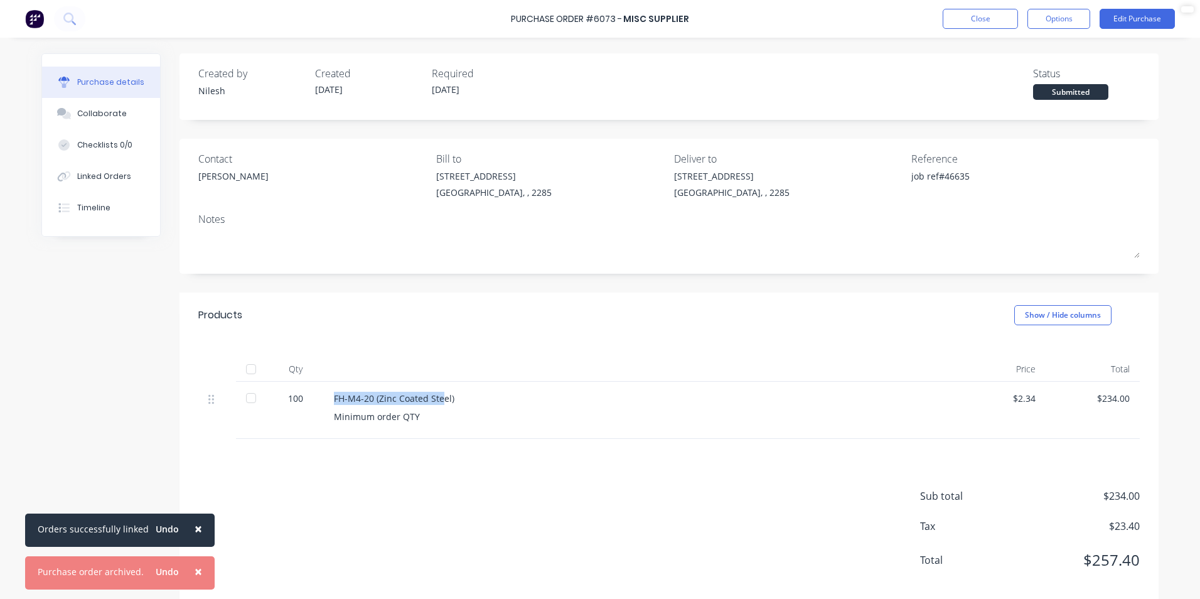
drag, startPoint x: 386, startPoint y: 403, endPoint x: 319, endPoint y: 398, distance: 67.4
click at [324, 398] on div "FH-M4-20 (Zinc Coated Steel) Minimum order QTY" at bounding box center [638, 410] width 628 height 57
click at [829, 422] on div "Minimum order QTY" at bounding box center [638, 416] width 608 height 13
click at [468, 525] on div "Sub total $234.00 Tax $23.40 Total $257.40" at bounding box center [669, 522] width 979 height 166
click at [399, 467] on div "Sub total $234.00 Tax $23.40 Total $257.40" at bounding box center [669, 522] width 979 height 166
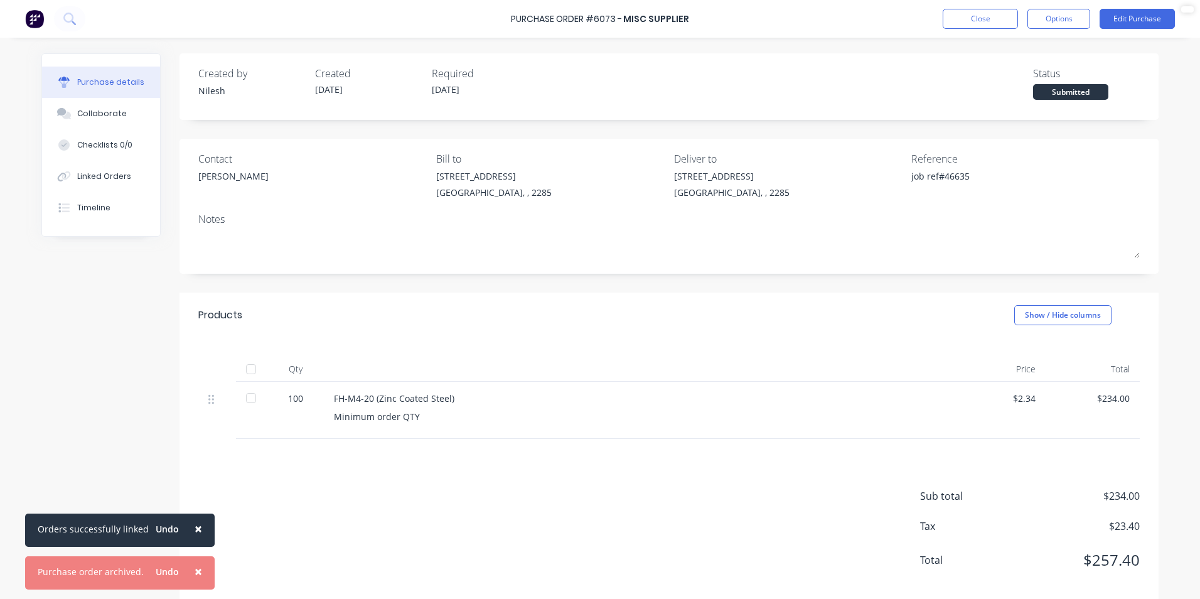
drag, startPoint x: 190, startPoint y: 527, endPoint x: 200, endPoint y: 542, distance: 17.8
click at [195, 528] on span "×" at bounding box center [199, 529] width 8 height 18
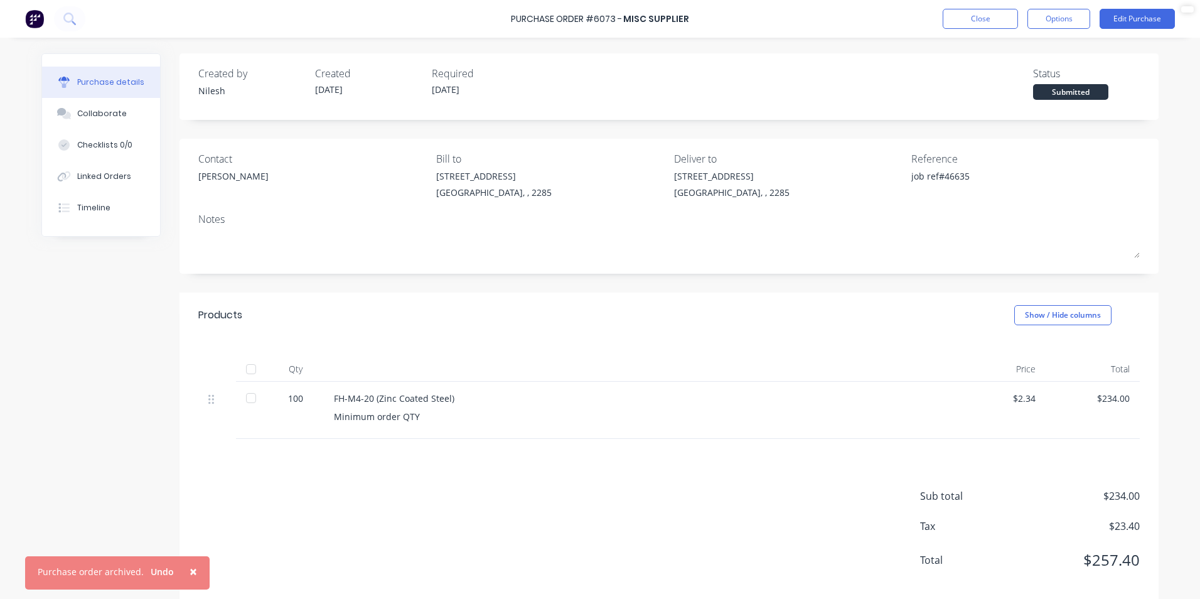
click at [191, 569] on span "×" at bounding box center [194, 571] width 8 height 18
click at [822, 279] on div "Created by [PERSON_NAME] Created [DATE] Required [DATE] Status Submitted Contac…" at bounding box center [669, 329] width 979 height 552
click at [226, 167] on div "Contact [PERSON_NAME]" at bounding box center [312, 178] width 228 height 54
click at [217, 175] on div "[PERSON_NAME]" at bounding box center [312, 178] width 228 height 19
click at [1131, 21] on button "Edit Purchase" at bounding box center [1137, 19] width 75 height 20
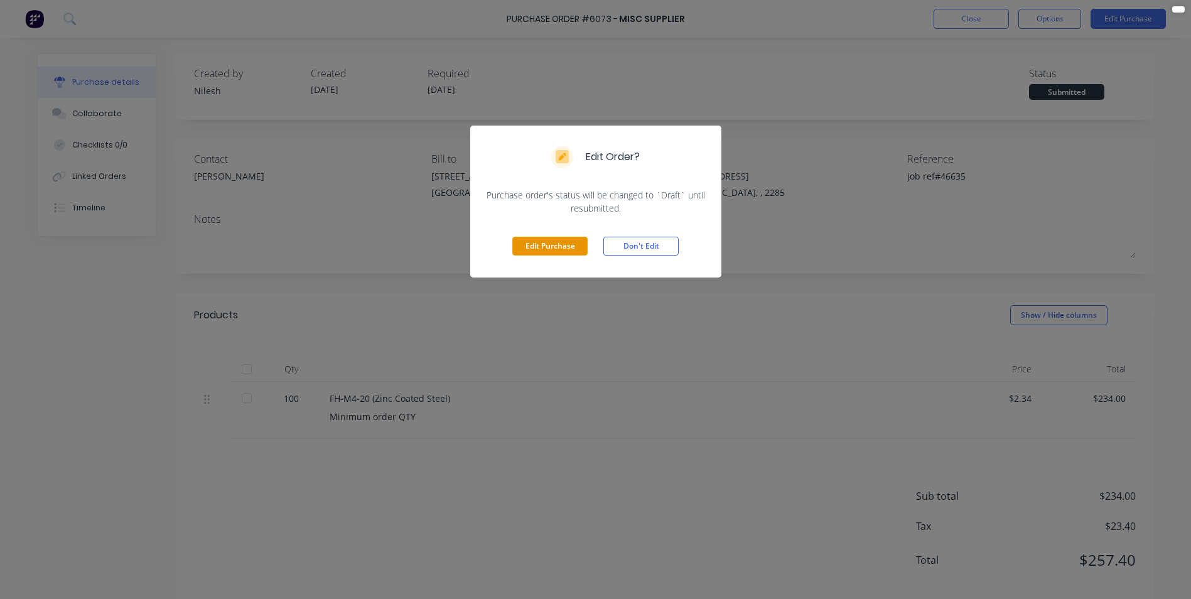
click at [562, 237] on button "Edit Purchase" at bounding box center [549, 246] width 75 height 19
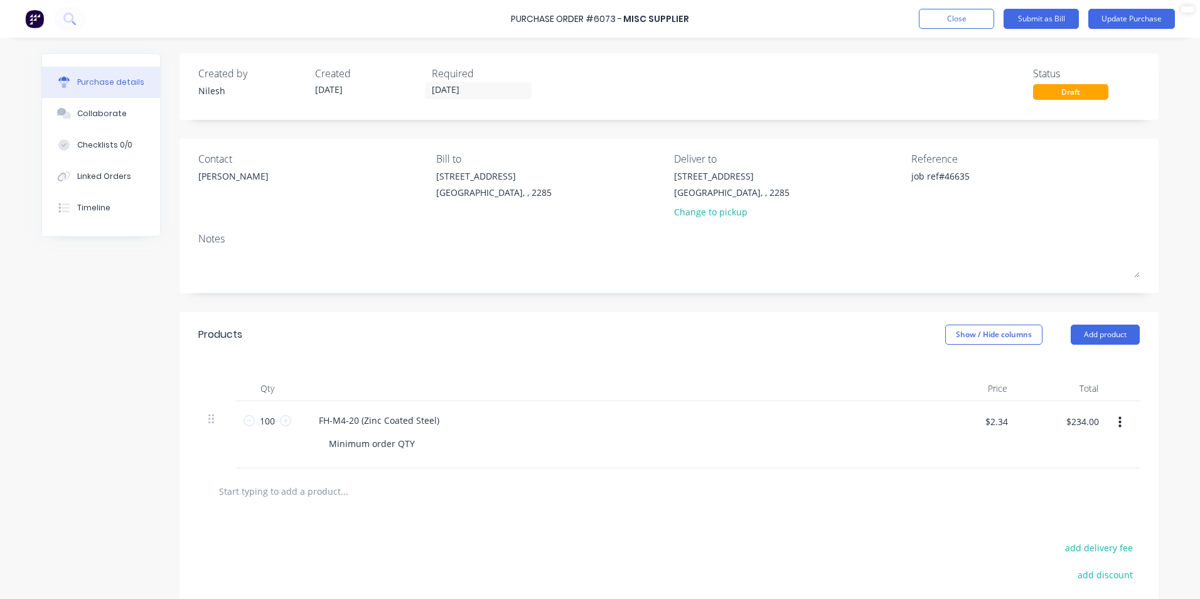
click at [226, 181] on div "[PERSON_NAME]" at bounding box center [312, 178] width 228 height 19
click at [205, 181] on div "[PERSON_NAME]" at bounding box center [233, 175] width 70 height 13
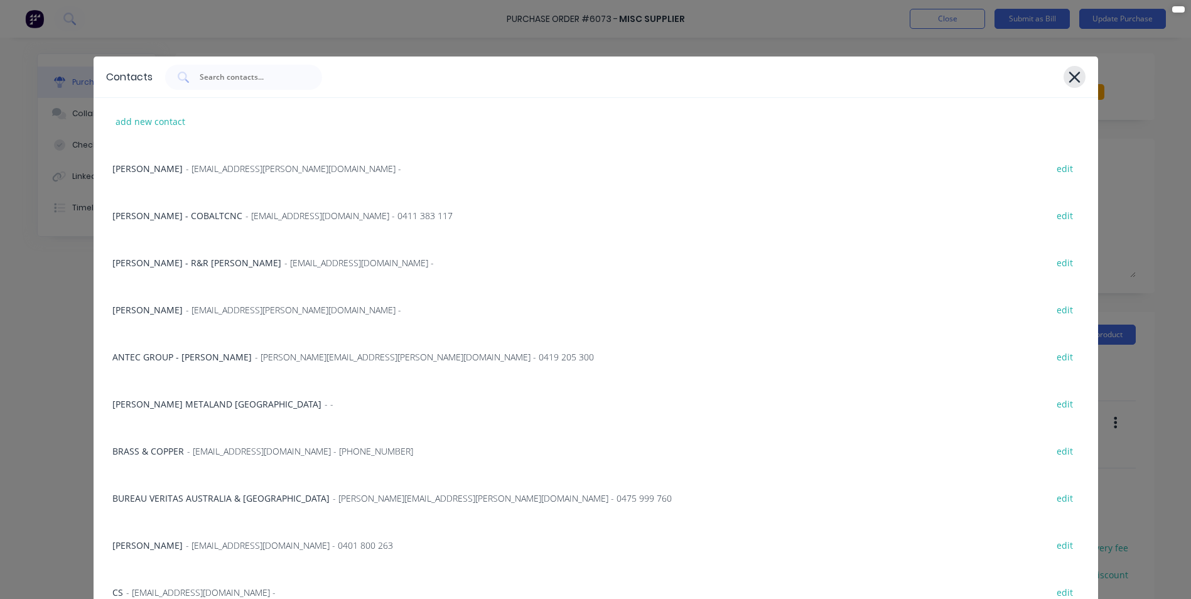
click at [1063, 76] on div at bounding box center [1074, 77] width 22 height 22
click at [1068, 80] on icon at bounding box center [1074, 77] width 13 height 18
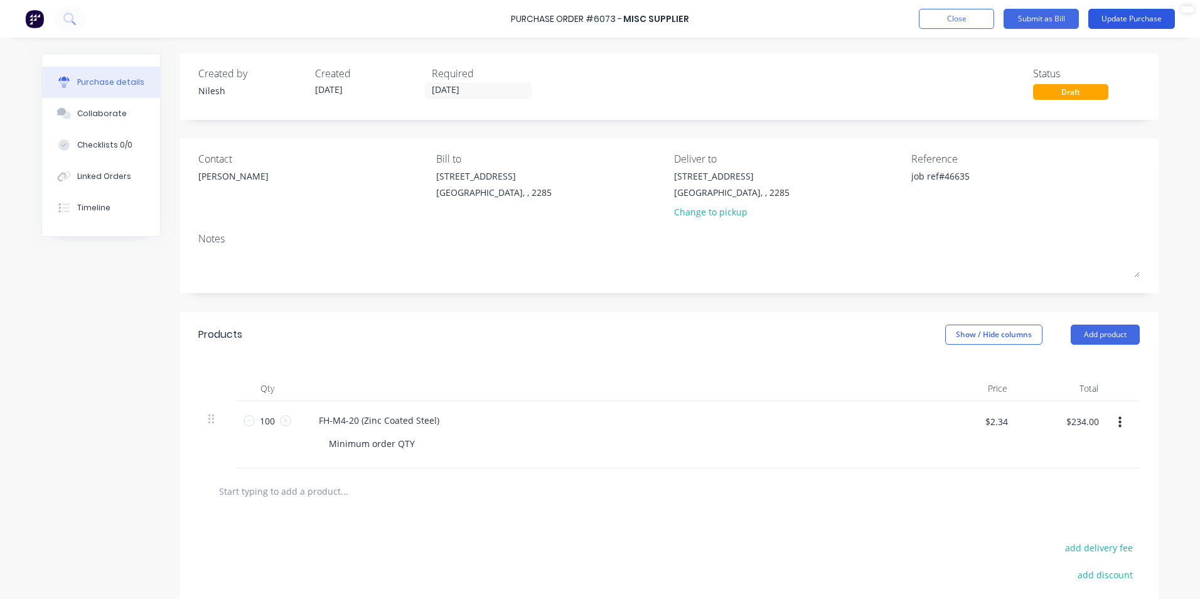
click at [1109, 14] on button "Update Purchase" at bounding box center [1132, 19] width 87 height 20
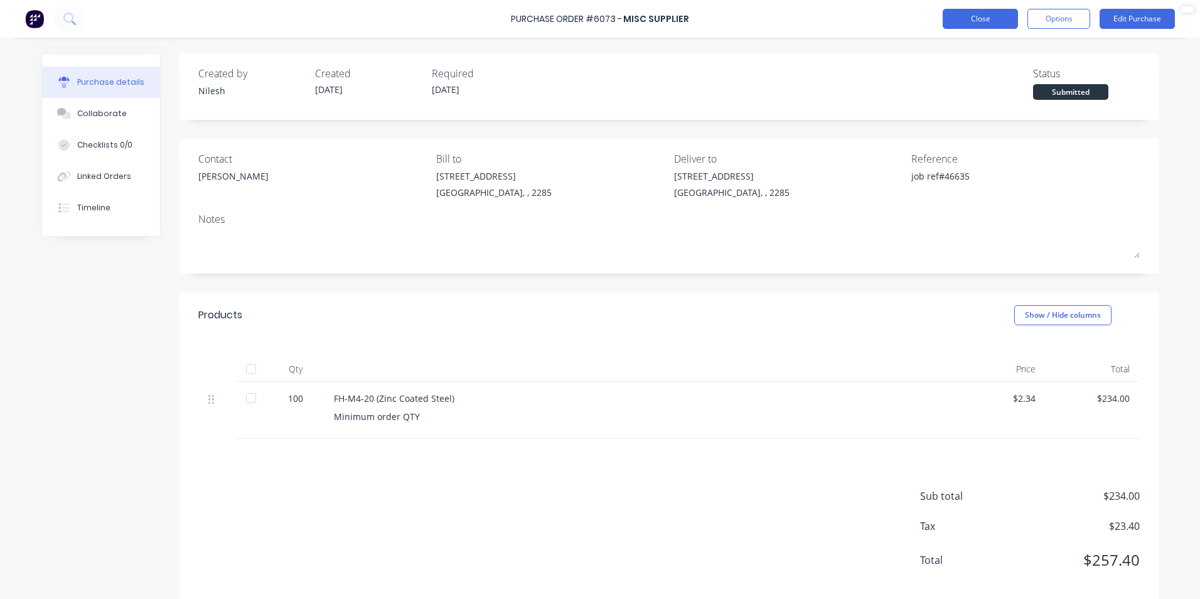
click at [962, 21] on button "Close" at bounding box center [980, 19] width 75 height 20
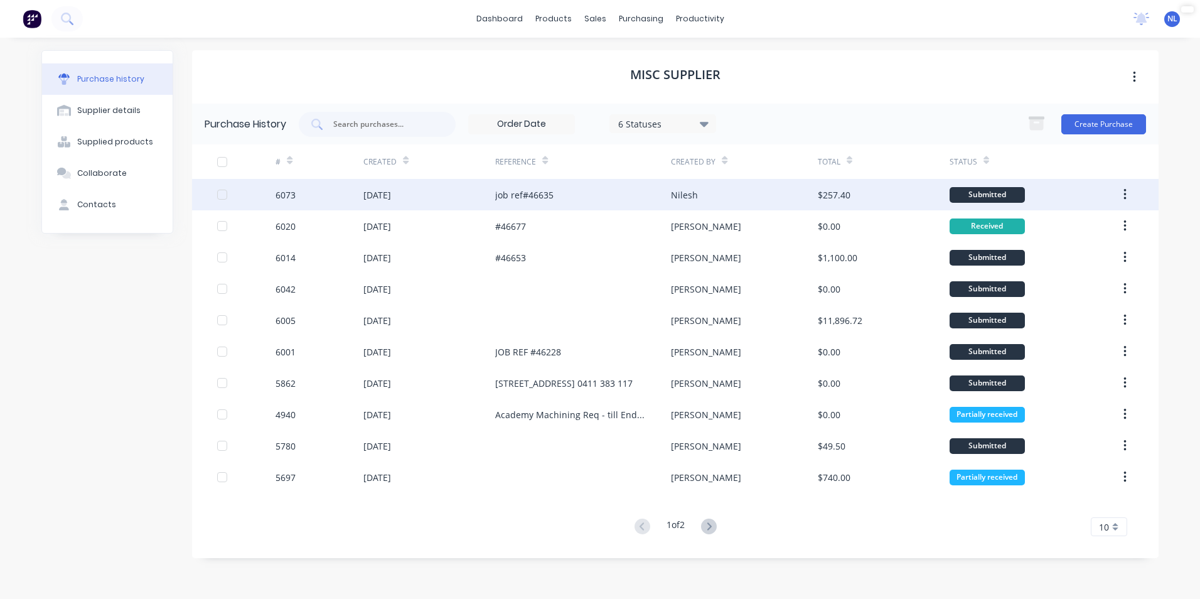
click at [391, 197] on div "[DATE]" at bounding box center [377, 194] width 28 height 13
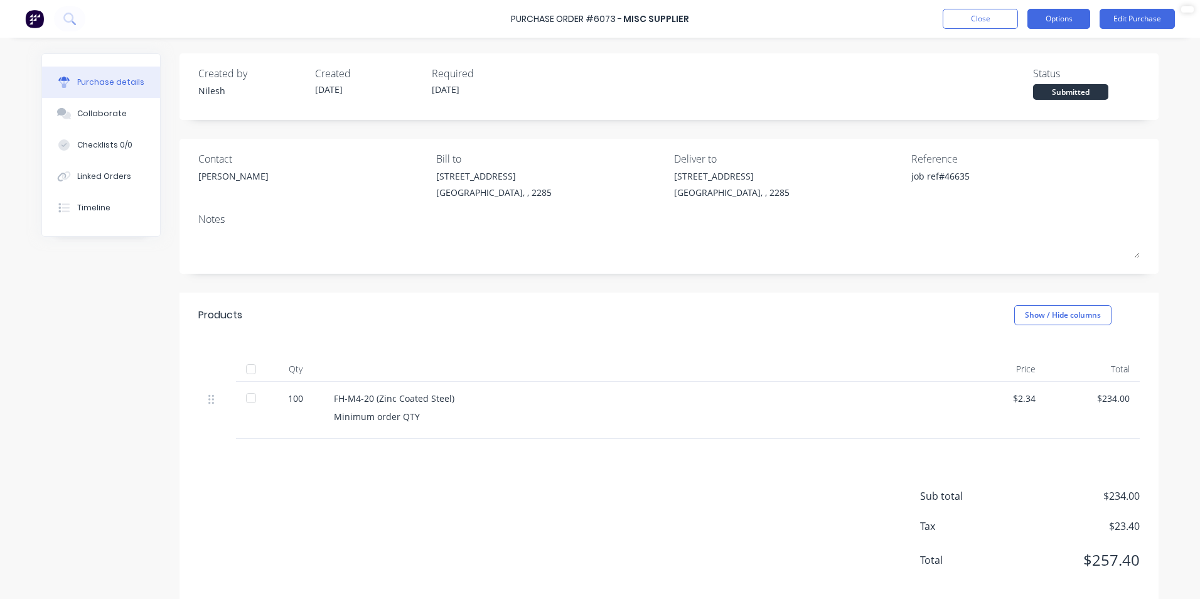
click at [1072, 21] on button "Options" at bounding box center [1059, 19] width 63 height 20
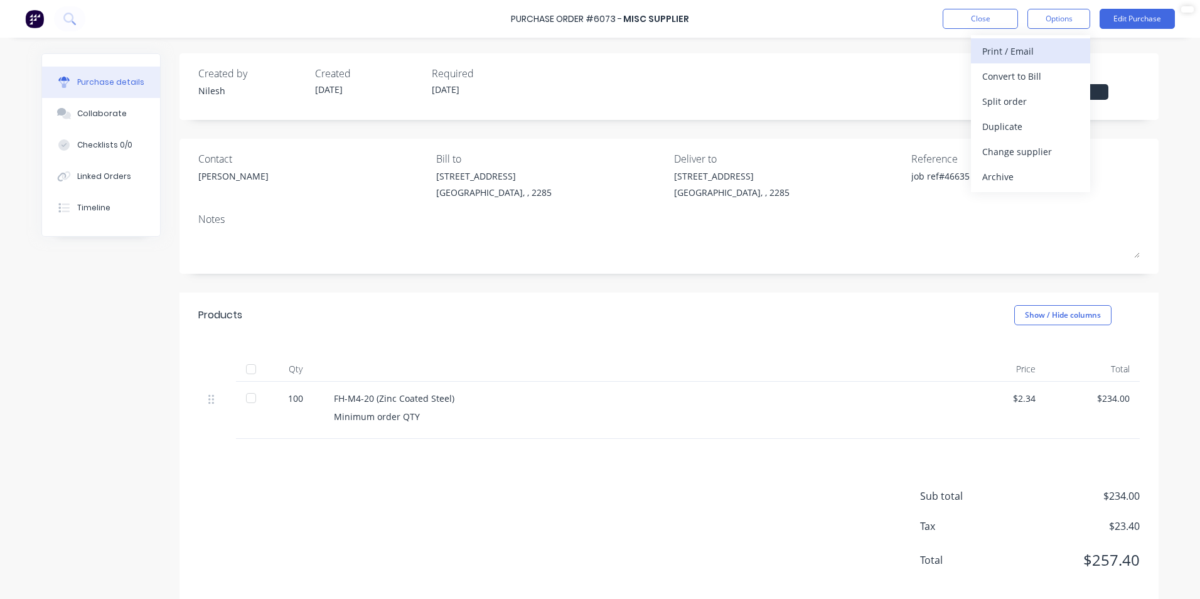
click at [1028, 58] on div "Print / Email" at bounding box center [1030, 51] width 97 height 18
click at [1021, 97] on div "Without pricing" at bounding box center [1030, 101] width 97 height 18
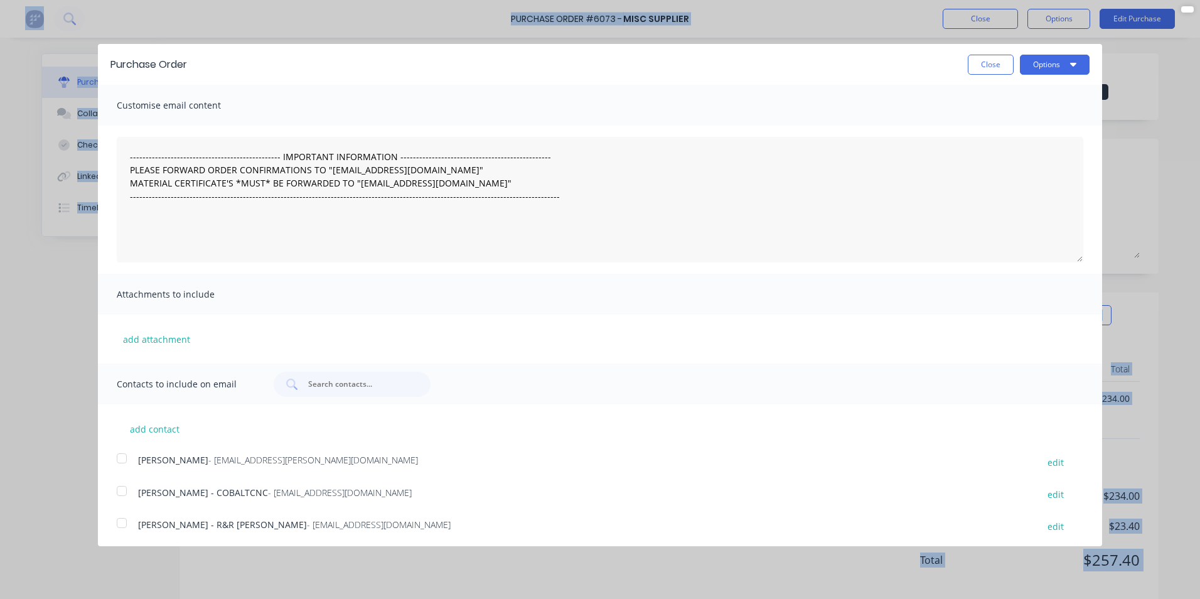
click at [1021, 97] on div "Customise email content" at bounding box center [600, 105] width 1004 height 41
drag, startPoint x: 1028, startPoint y: 72, endPoint x: 1036, endPoint y: 71, distance: 7.6
click at [1028, 72] on button "Options" at bounding box center [1055, 65] width 70 height 20
drag, startPoint x: 1010, startPoint y: 109, endPoint x: 1015, endPoint y: 99, distance: 11.2
click at [1015, 99] on div "Print Email" at bounding box center [1029, 109] width 119 height 56
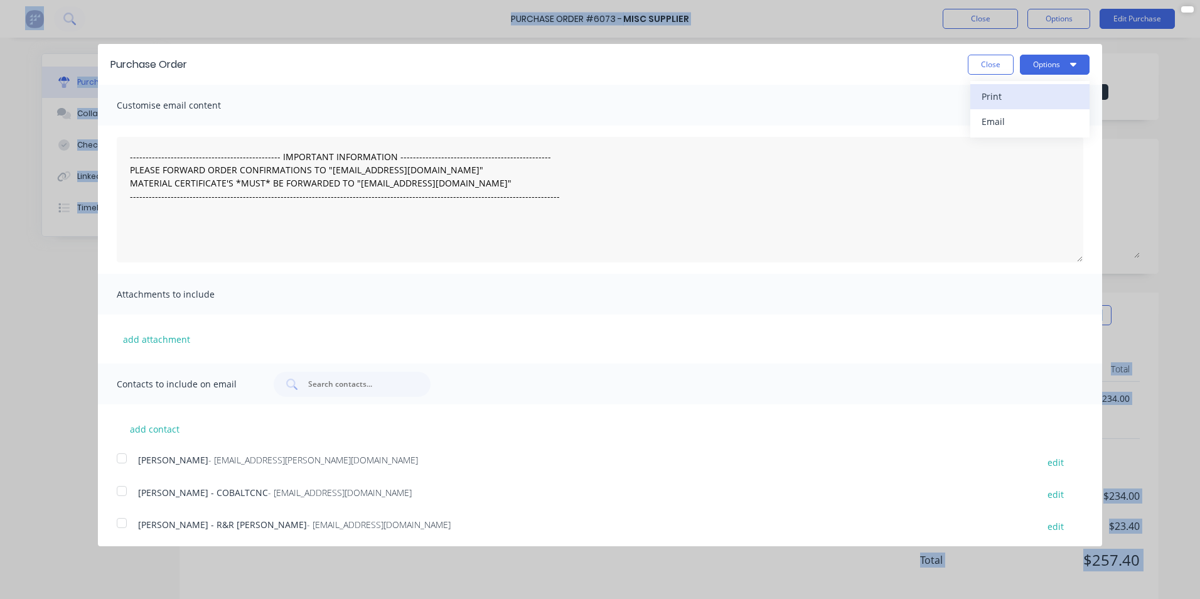
click at [1015, 99] on div "Print" at bounding box center [1030, 96] width 97 height 18
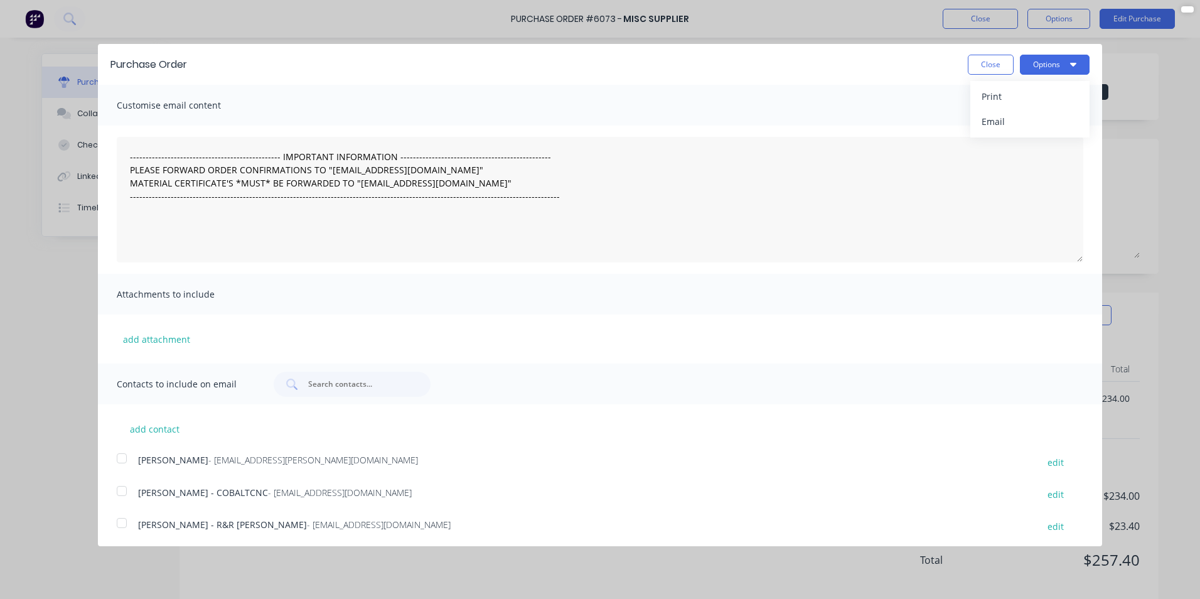
click at [968, 65] on button "Close" at bounding box center [991, 65] width 46 height 20
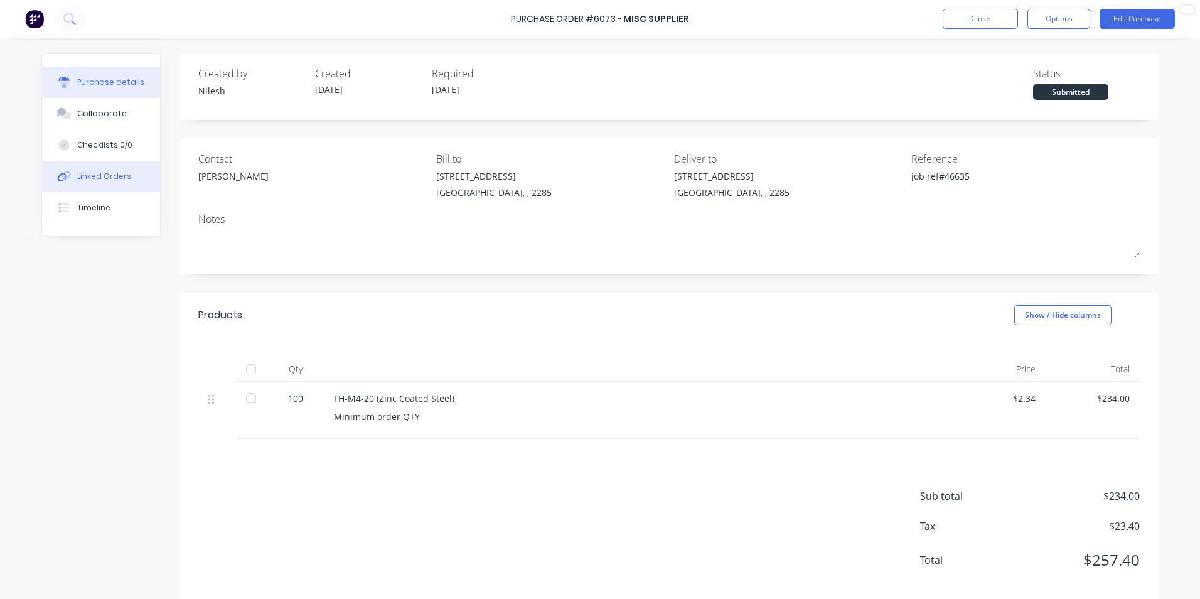
click at [82, 180] on div "Linked Orders" at bounding box center [104, 176] width 54 height 11
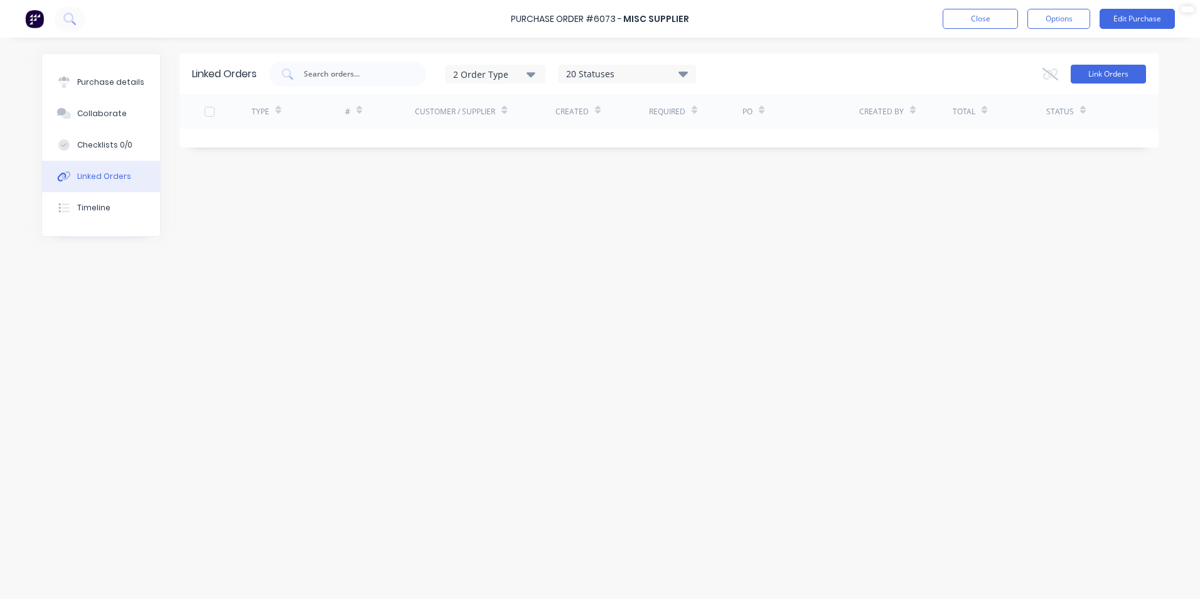
click at [1113, 82] on button "Link Orders" at bounding box center [1108, 74] width 75 height 19
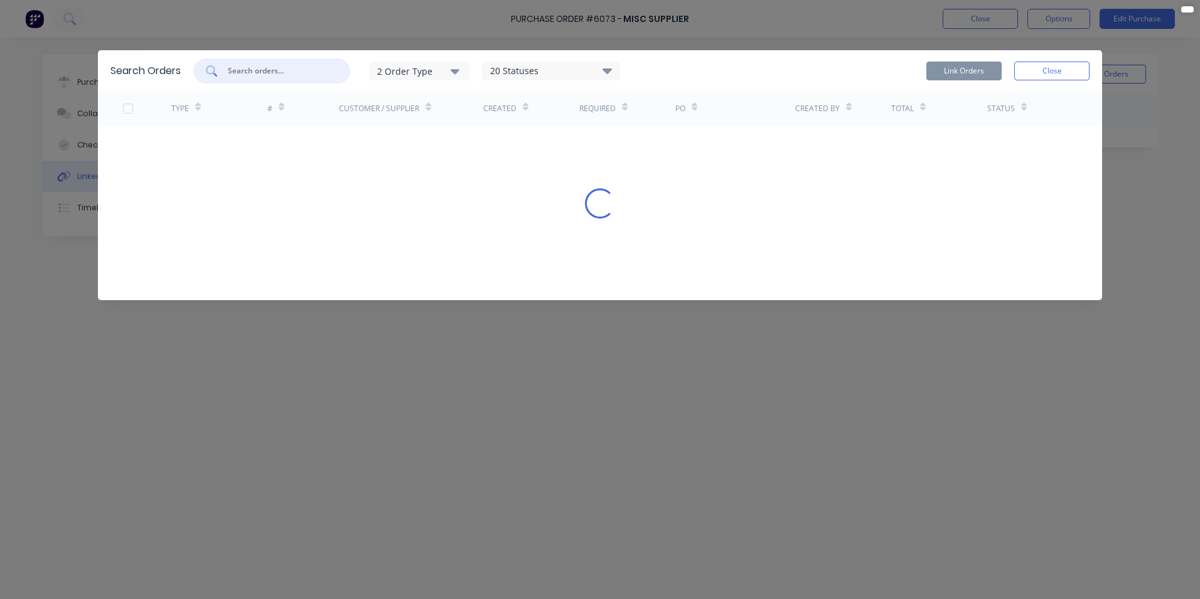
click at [296, 76] on input "text" at bounding box center [279, 71] width 104 height 13
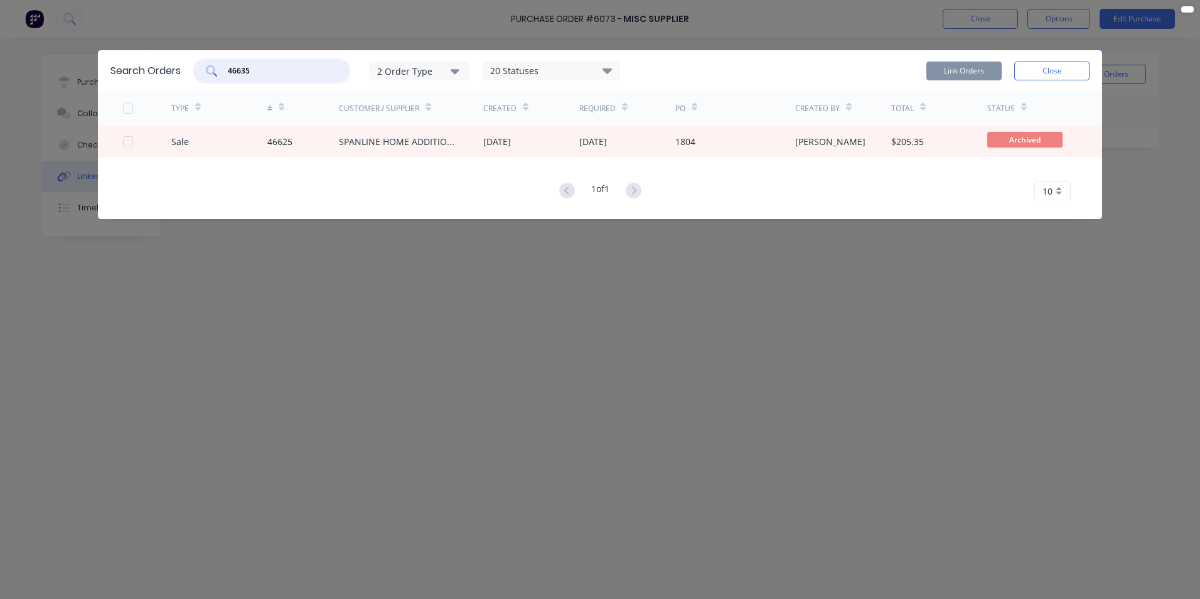
type input "46635"
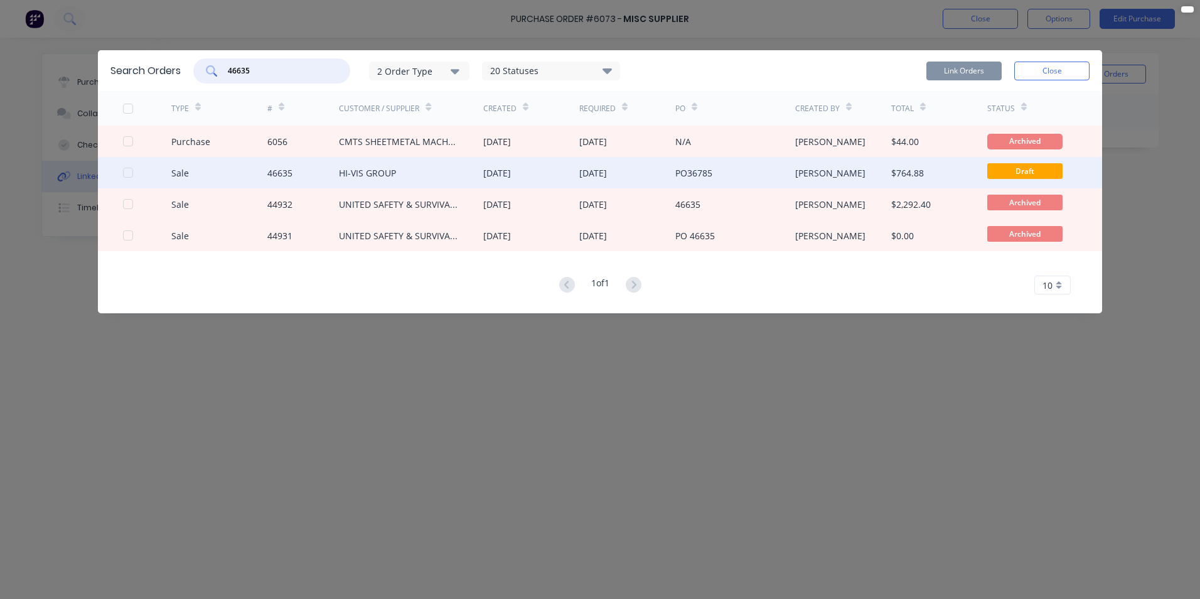
click at [188, 169] on div "Sale" at bounding box center [219, 172] width 96 height 31
click at [126, 174] on div at bounding box center [128, 172] width 25 height 25
click at [957, 70] on button "Link Orders" at bounding box center [964, 71] width 75 height 19
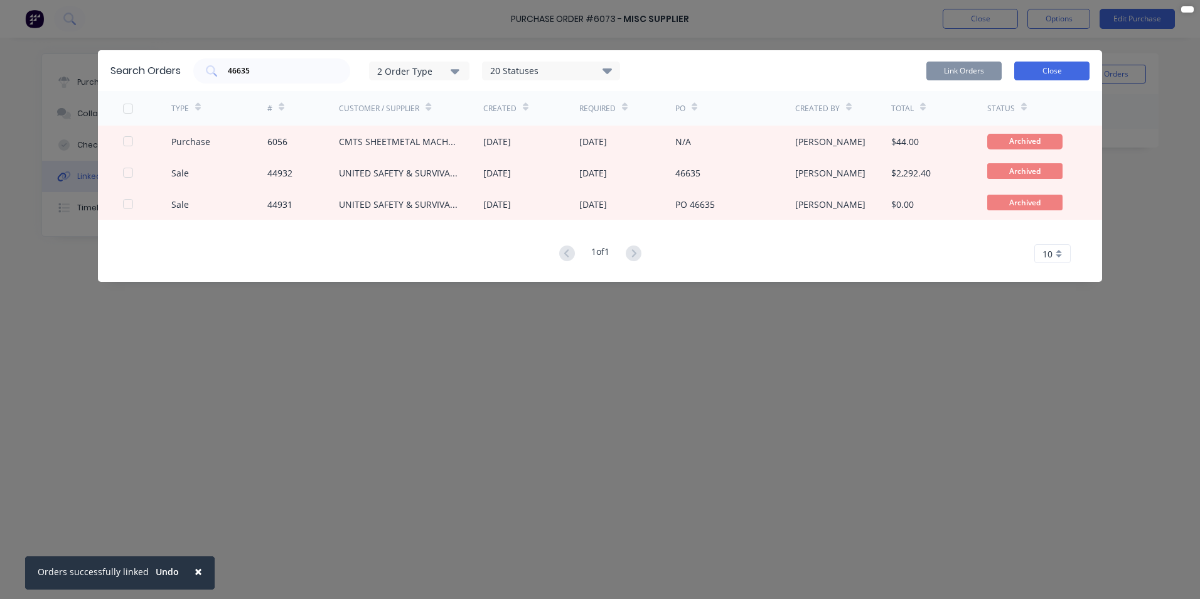
click at [1025, 66] on button "Close" at bounding box center [1051, 71] width 75 height 19
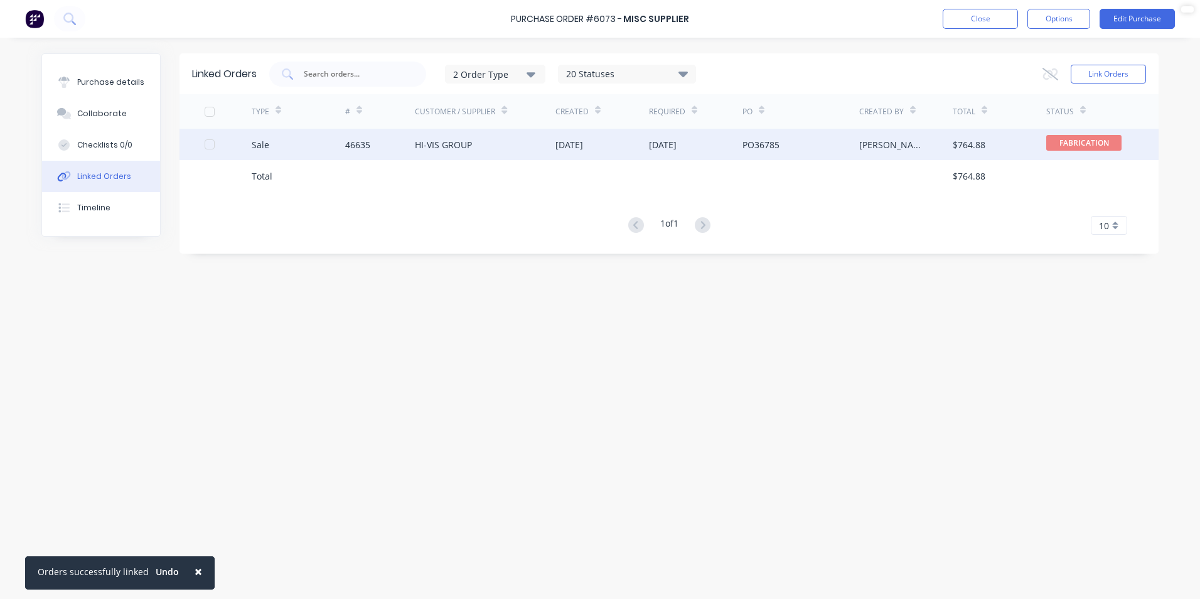
click at [539, 149] on div "HI-VIS GROUP" at bounding box center [485, 144] width 141 height 31
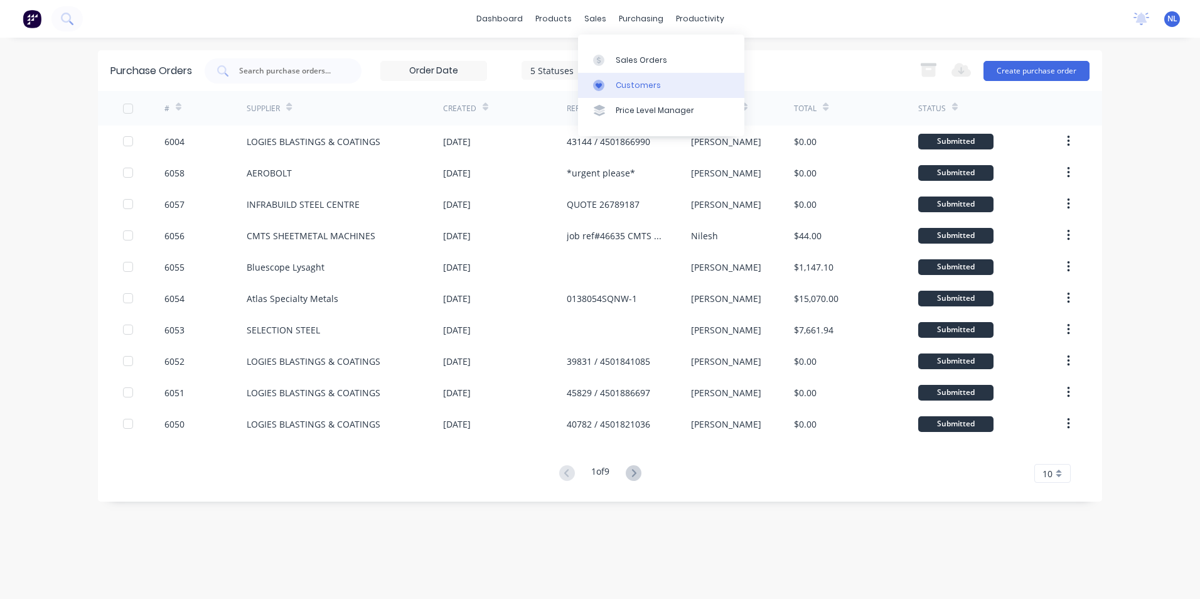
click at [625, 78] on link "Customers" at bounding box center [661, 85] width 166 height 25
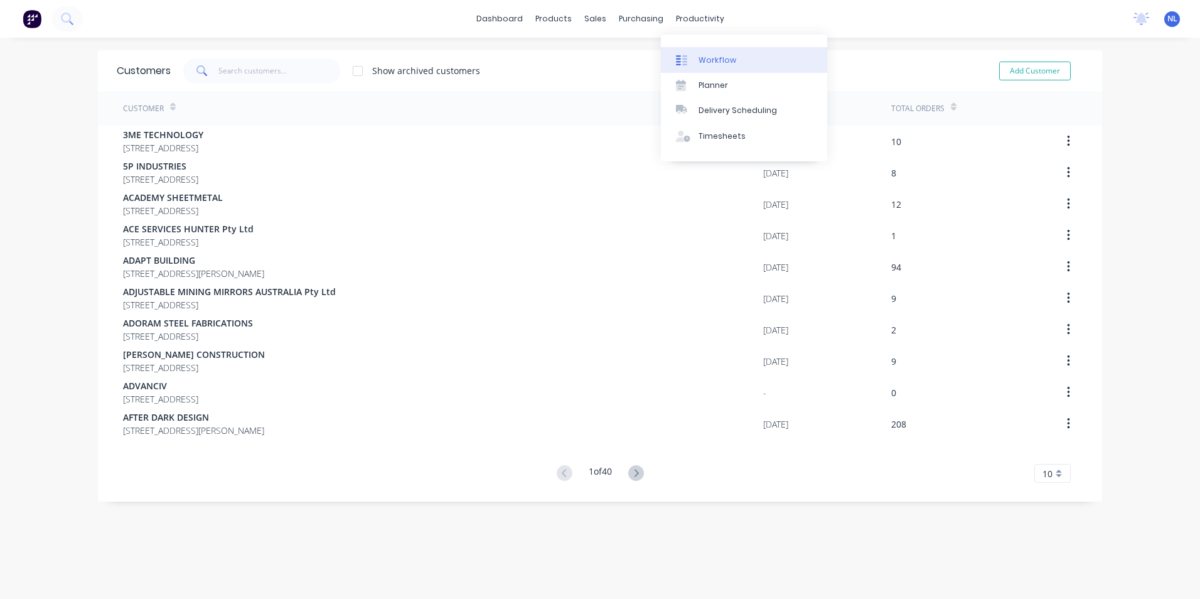
click at [721, 53] on link "Workflow" at bounding box center [744, 59] width 166 height 25
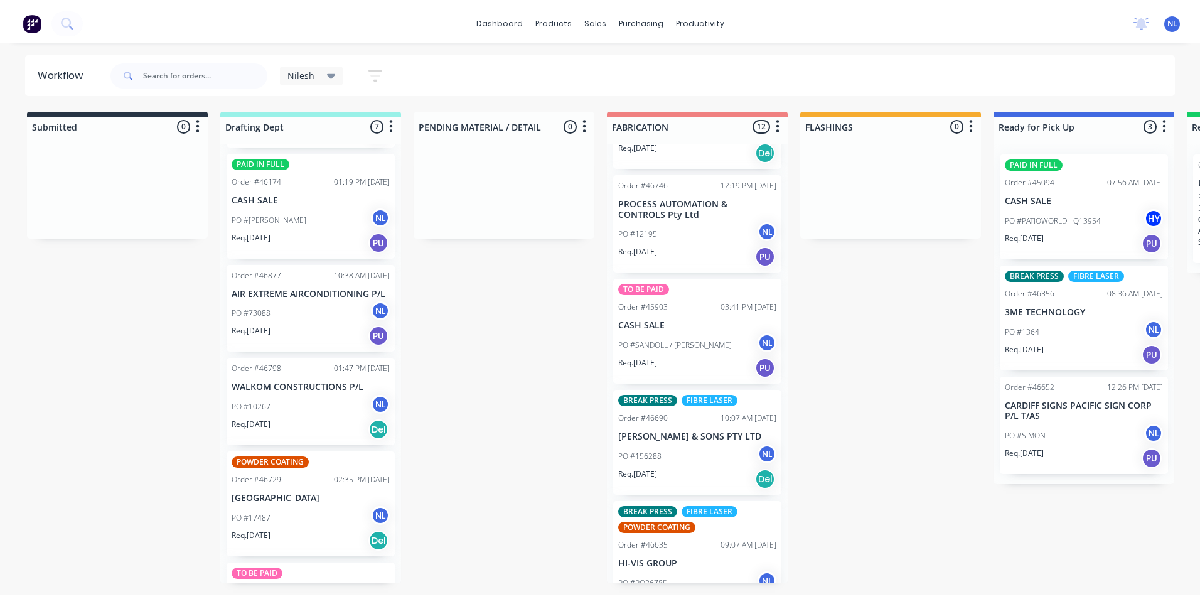
scroll to position [753, 0]
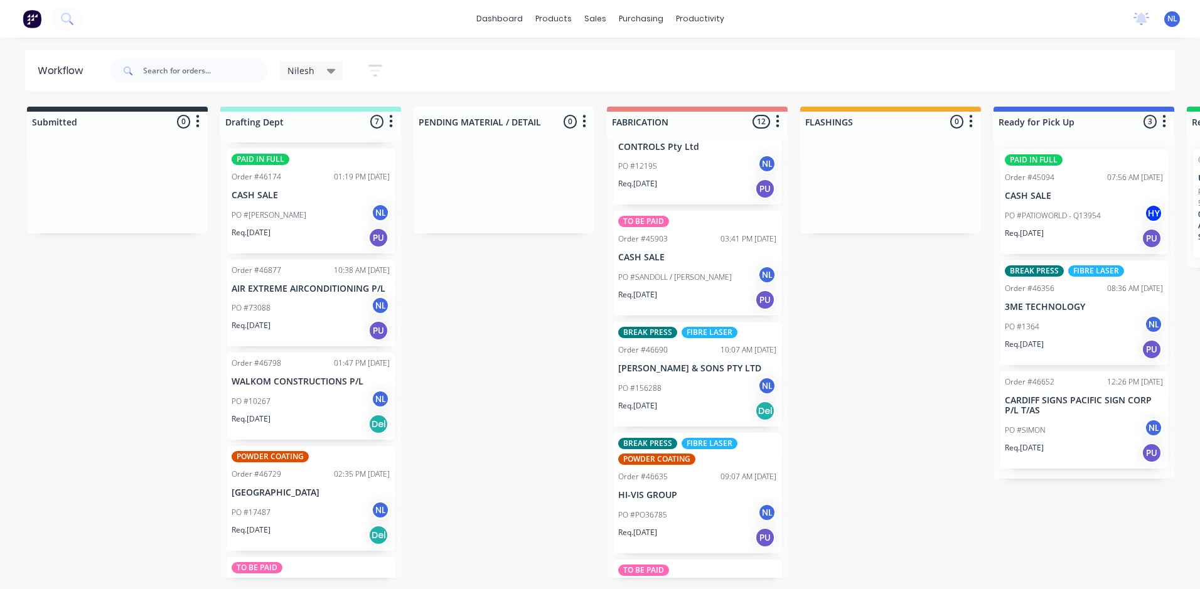
click at [665, 519] on p "PO #PO36785" at bounding box center [642, 515] width 49 height 11
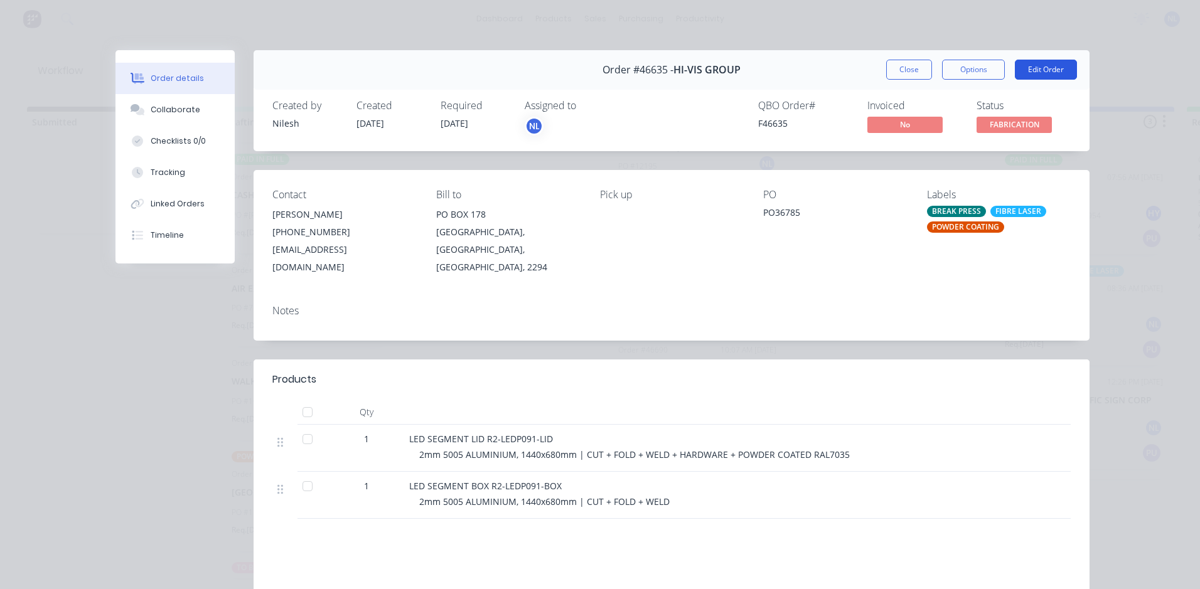
click at [1040, 68] on button "Edit Order" at bounding box center [1046, 70] width 62 height 20
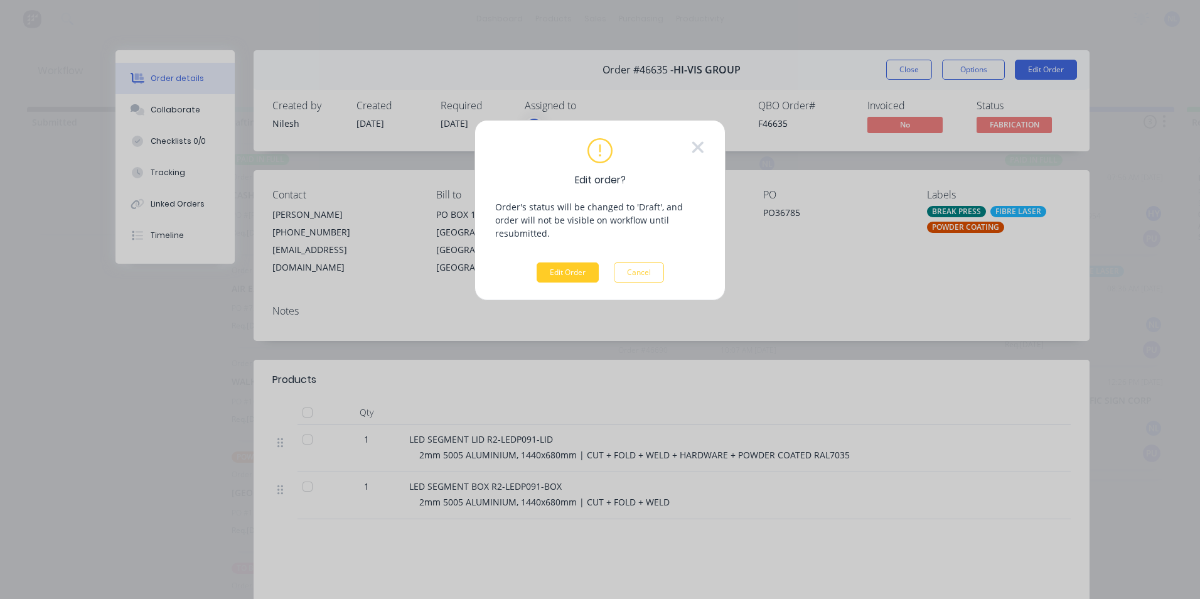
click at [583, 262] on button "Edit Order" at bounding box center [568, 272] width 62 height 20
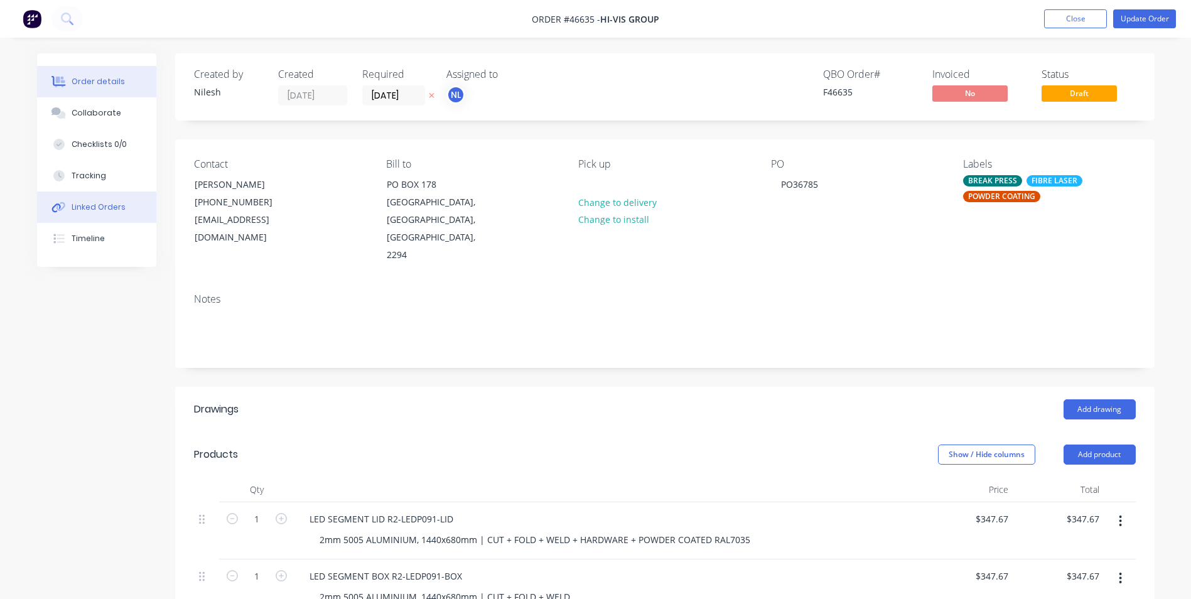
click at [90, 204] on div "Linked Orders" at bounding box center [99, 207] width 54 height 11
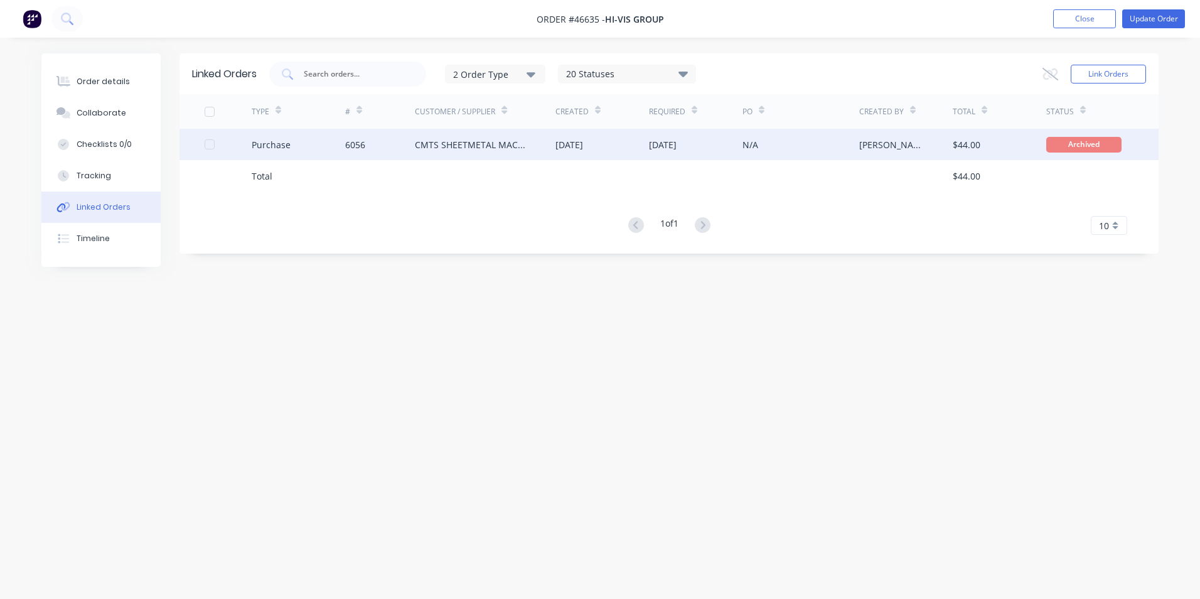
click at [214, 142] on div at bounding box center [209, 144] width 25 height 25
click at [1053, 74] on icon at bounding box center [1050, 73] width 15 height 11
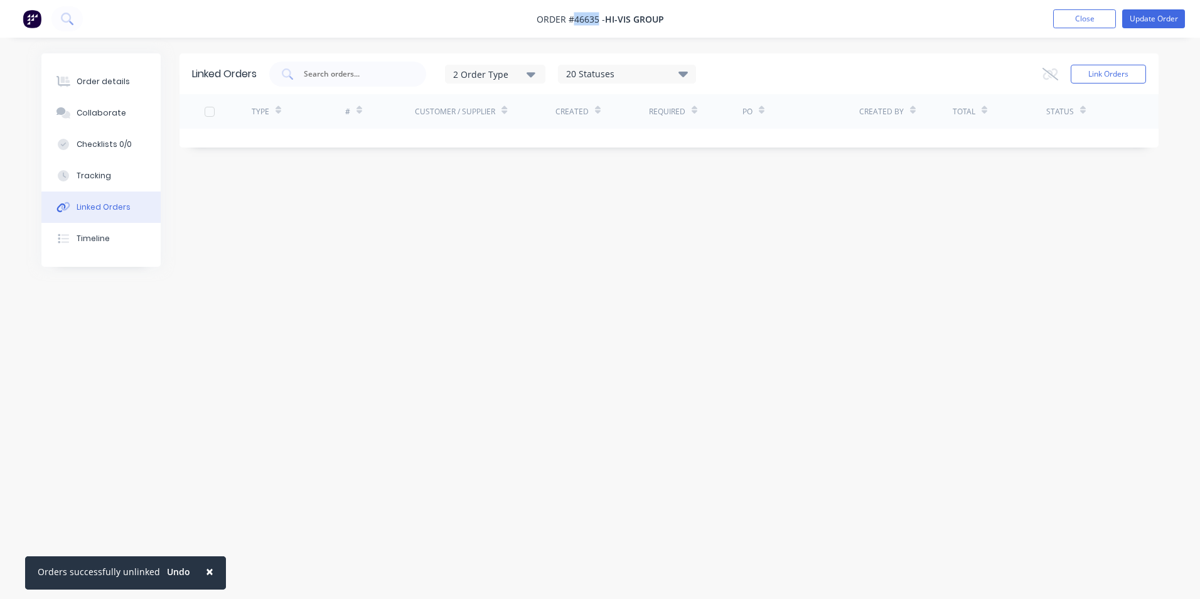
drag, startPoint x: 596, startPoint y: 17, endPoint x: 571, endPoint y: 18, distance: 25.1
click at [571, 18] on span "Order #46635 -" at bounding box center [571, 19] width 68 height 12
copy span "46635"
click at [1141, 17] on button "Update Order" at bounding box center [1153, 18] width 63 height 19
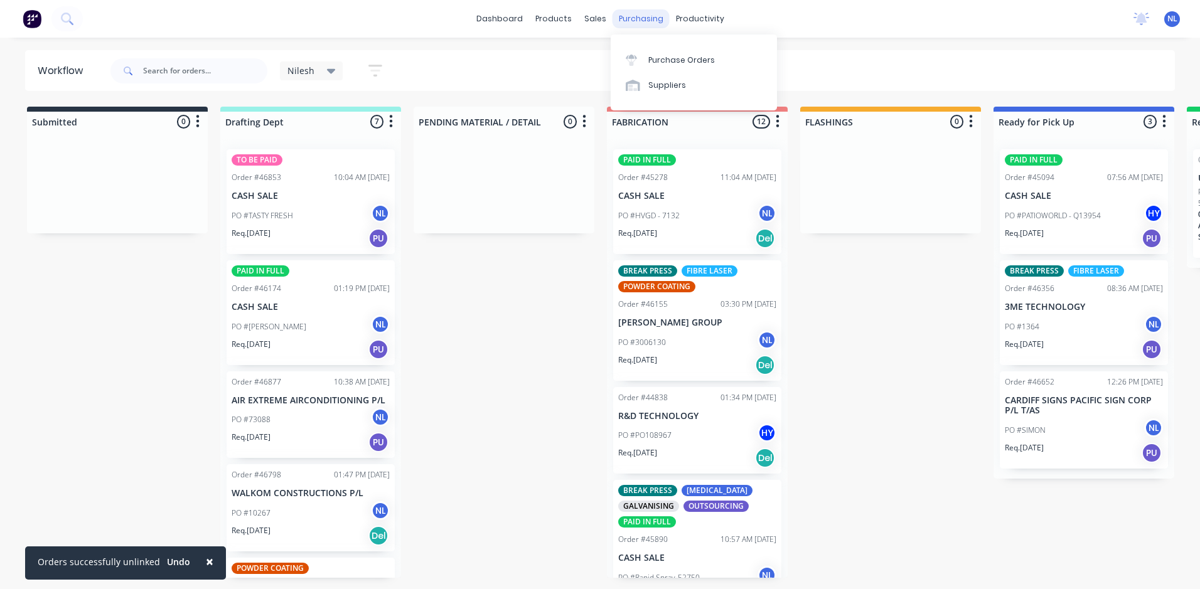
click at [642, 24] on div "purchasing" at bounding box center [641, 18] width 57 height 19
click at [652, 55] on div "Purchase Orders" at bounding box center [681, 60] width 67 height 11
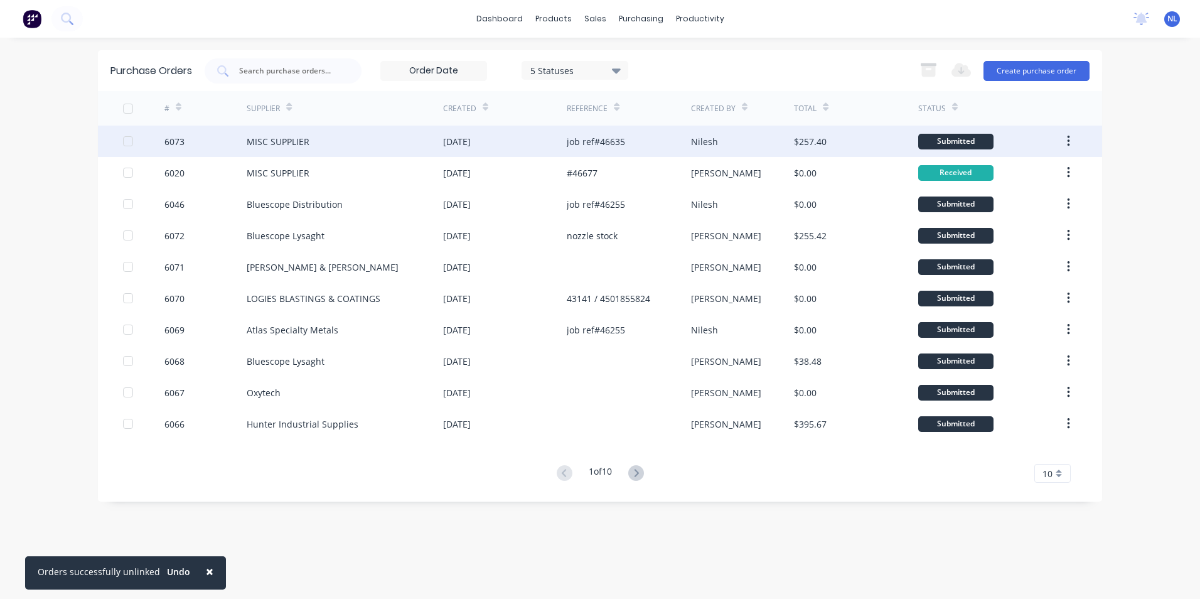
click at [804, 142] on div "$257.40" at bounding box center [810, 141] width 33 height 13
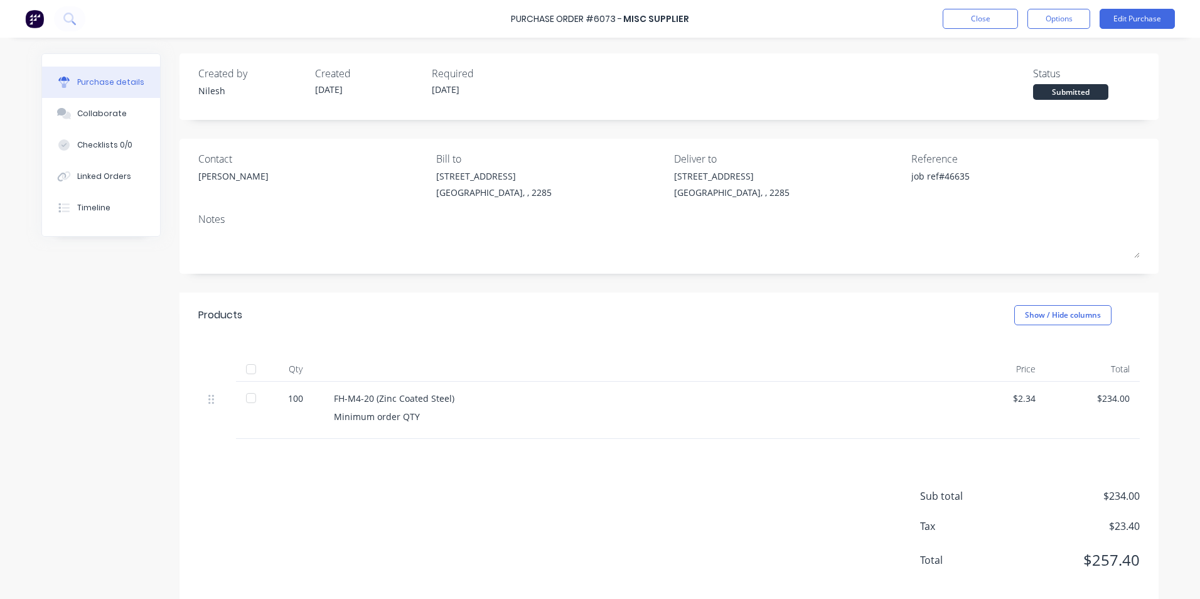
type textarea "x"
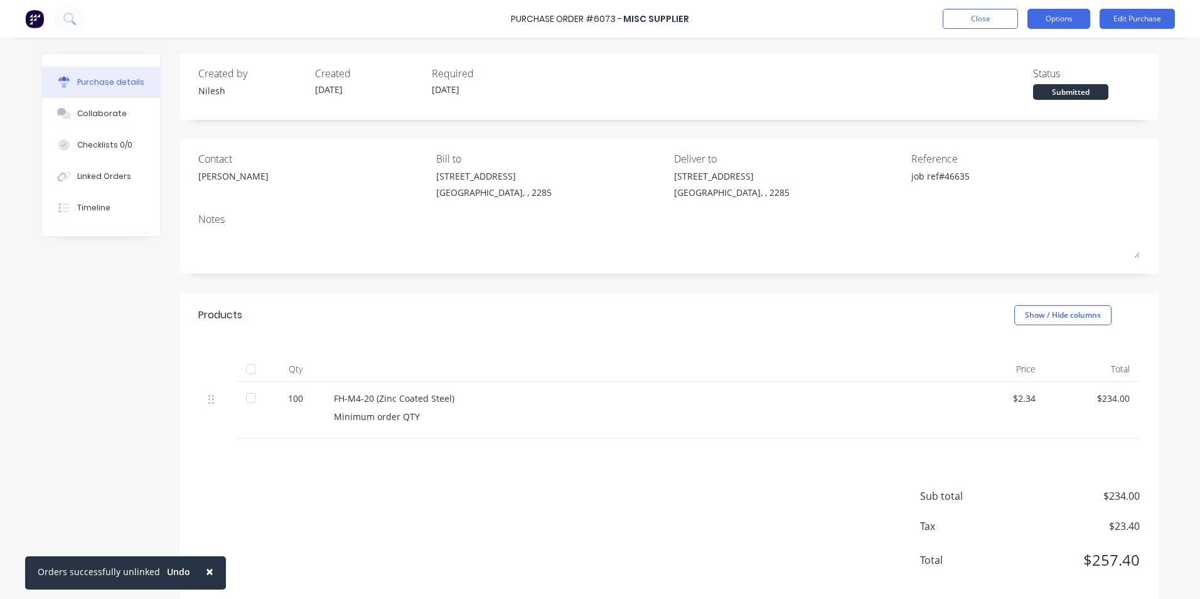
click at [1066, 14] on button "Options" at bounding box center [1059, 19] width 63 height 20
click at [692, 214] on div "Notes" at bounding box center [669, 219] width 942 height 15
click at [275, 490] on div "Sub total $234.00 Tax $23.40 Total $257.40" at bounding box center [669, 522] width 979 height 166
